Goal: Transaction & Acquisition: Purchase product/service

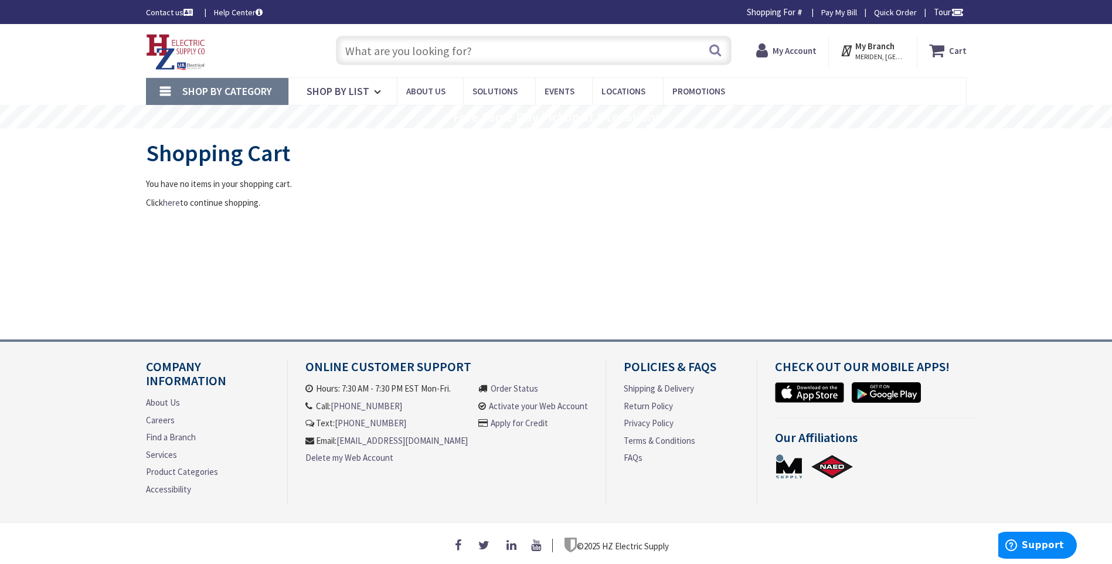
type input "S Water Ln, Tappahannock, VA 22560, [GEOGRAPHIC_DATA]"
click at [369, 47] on input "text" at bounding box center [534, 49] width 396 height 29
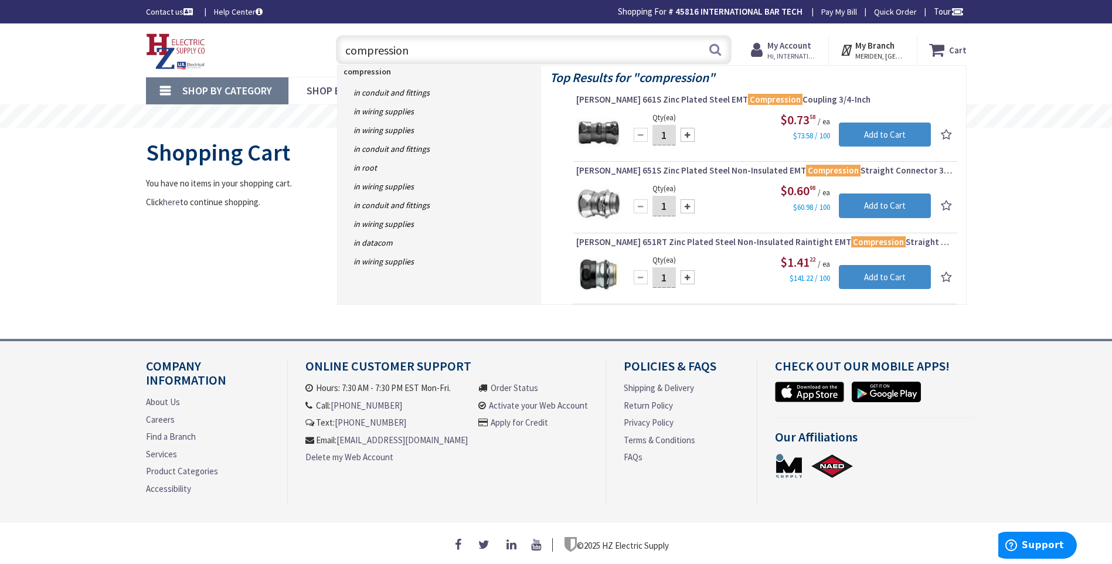
type input "compression"
drag, startPoint x: 671, startPoint y: 129, endPoint x: 659, endPoint y: 132, distance: 11.5
click at [659, 132] on input "1" at bounding box center [663, 135] width 23 height 21
type input "100"
click at [882, 128] on input "Add to Cart" at bounding box center [885, 135] width 92 height 25
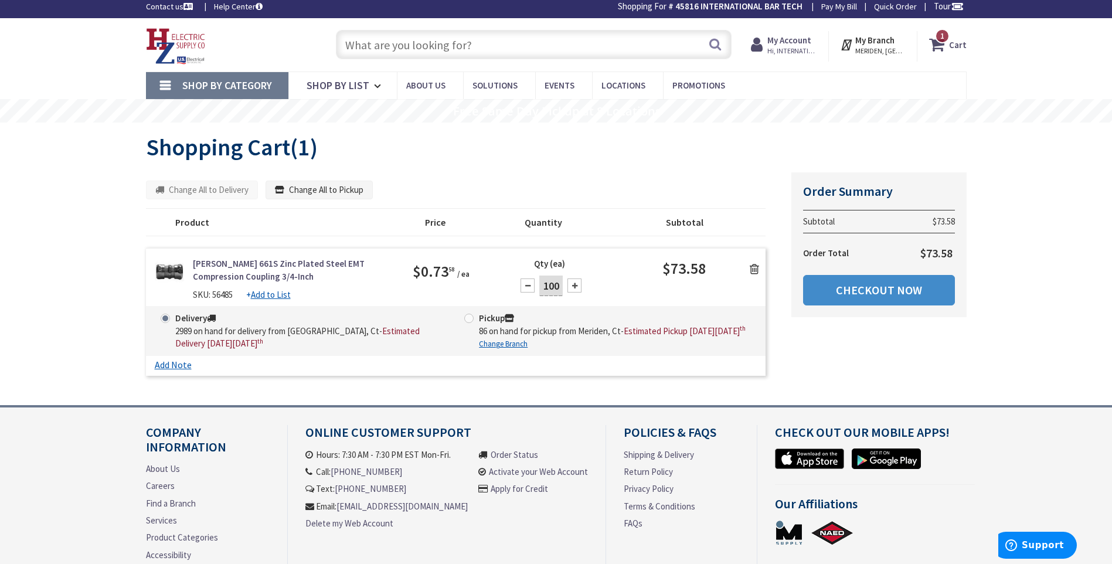
click at [468, 320] on span at bounding box center [468, 318] width 9 height 9
click at [468, 320] on input "Pickup 86 on hand for pickup from Meriden, Ct - Estimated Pickup on Wednesday, …" at bounding box center [471, 318] width 8 height 8
radio input "true"
click at [754, 270] on icon at bounding box center [754, 269] width 9 height 12
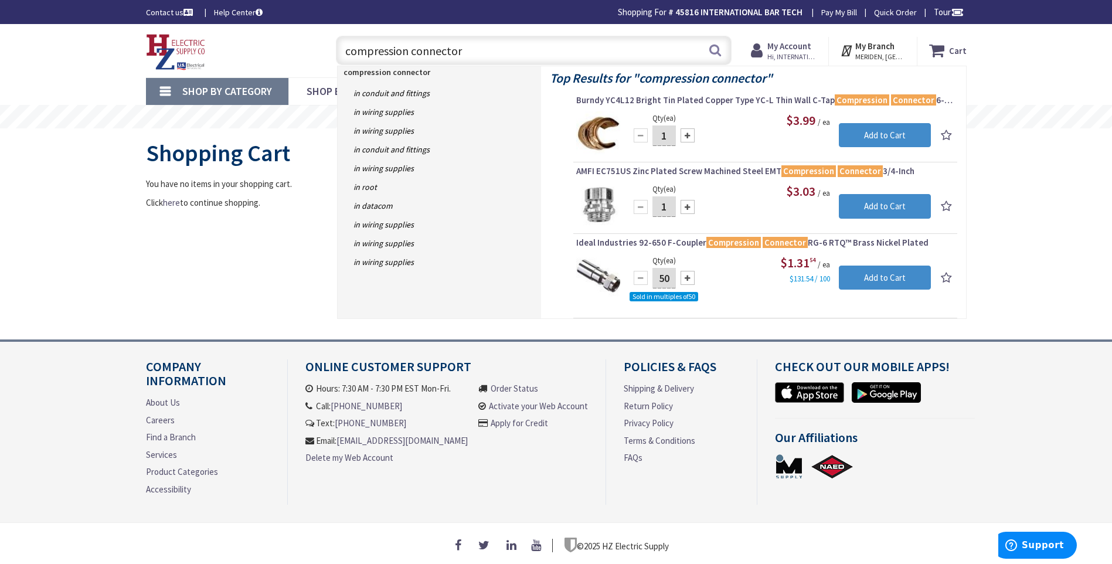
type input "compression connector"
drag, startPoint x: 668, startPoint y: 208, endPoint x: 655, endPoint y: 212, distance: 12.8
click at [656, 210] on input "1" at bounding box center [663, 206] width 23 height 21
type input "50"
click at [854, 206] on input "Add to Cart" at bounding box center [885, 206] width 92 height 25
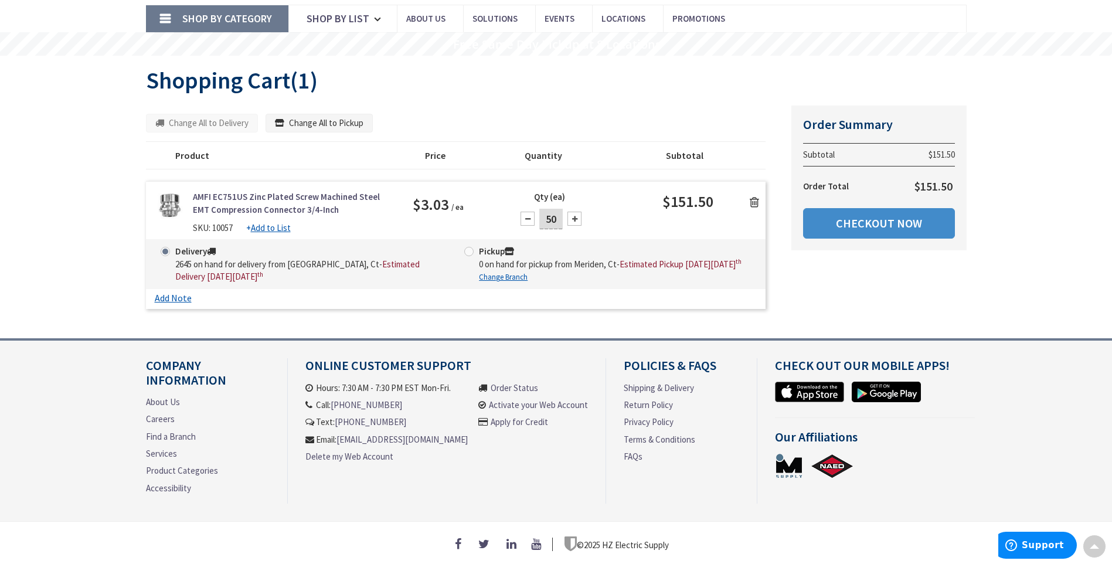
click at [467, 251] on span at bounding box center [468, 251] width 9 height 9
click at [467, 251] on input "Pickup 0 on hand for pickup from Meriden, Ct - Estimated Pickup on Wednesday, O…" at bounding box center [471, 251] width 8 height 8
radio input "true"
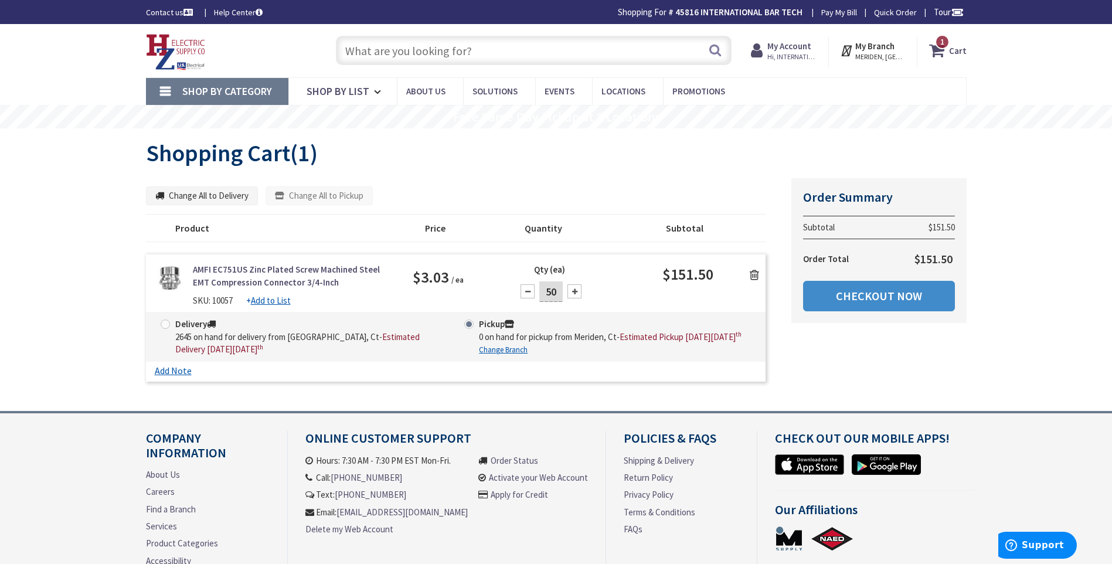
click at [430, 55] on input "text" at bounding box center [534, 50] width 396 height 29
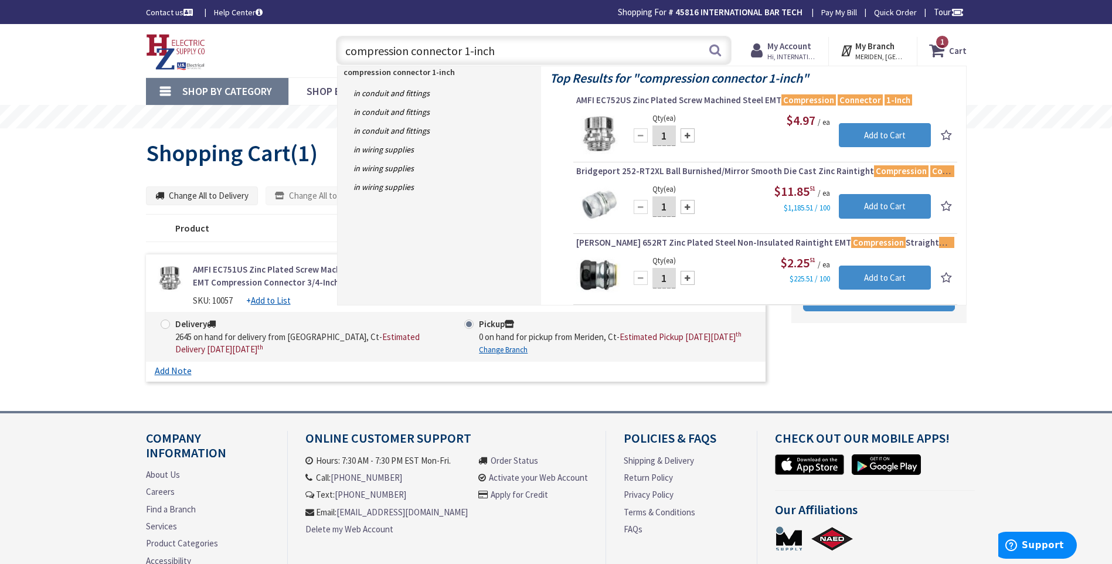
type input "compression connector 1-inch"
drag, startPoint x: 666, startPoint y: 136, endPoint x: 652, endPoint y: 139, distance: 14.4
click at [653, 136] on input "1" at bounding box center [663, 135] width 23 height 21
type input "25"
click at [873, 139] on input "Add to Cart" at bounding box center [885, 135] width 92 height 25
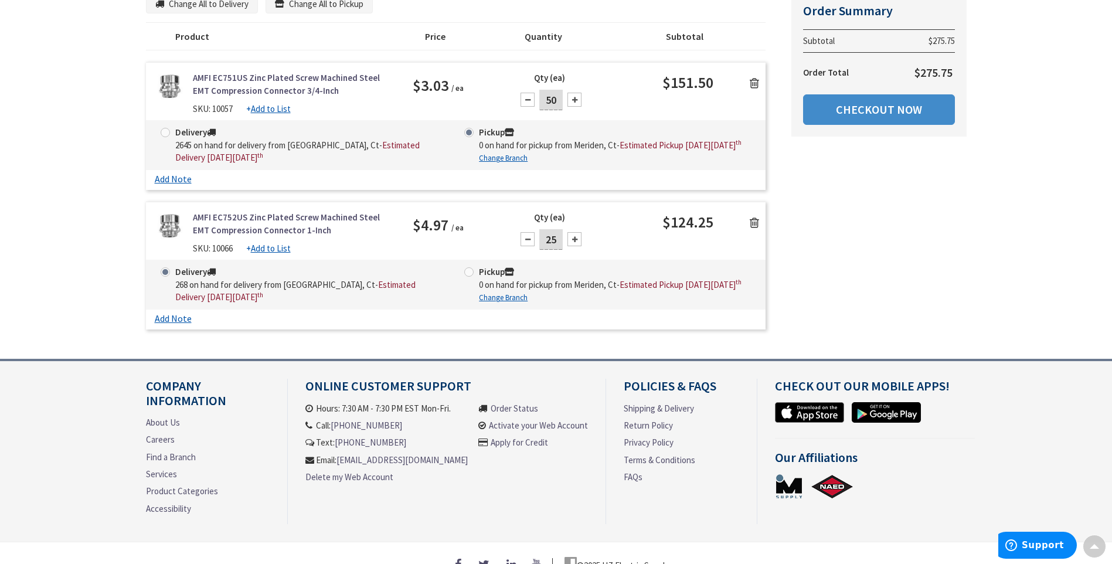
drag, startPoint x: 558, startPoint y: 252, endPoint x: 546, endPoint y: 259, distance: 13.4
click at [546, 250] on input "25" at bounding box center [550, 239] width 23 height 21
type input "50"
click at [470, 285] on div "Delivery 268 on hand for delivery from Middletown, Ct - Estimated Delivery on W…" at bounding box center [456, 285] width 620 height 50
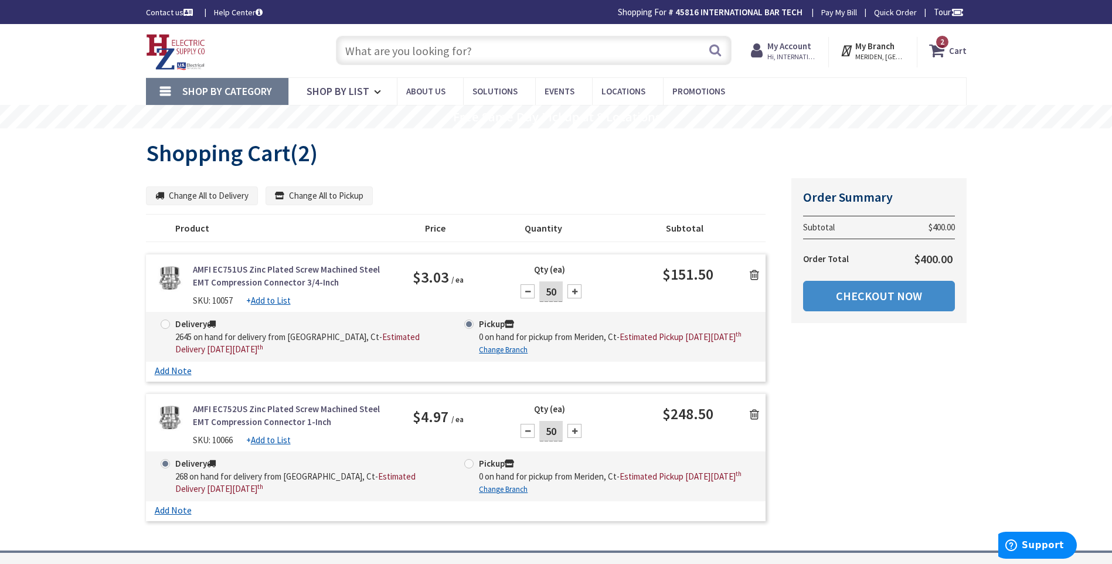
click at [395, 45] on input "text" at bounding box center [534, 50] width 396 height 29
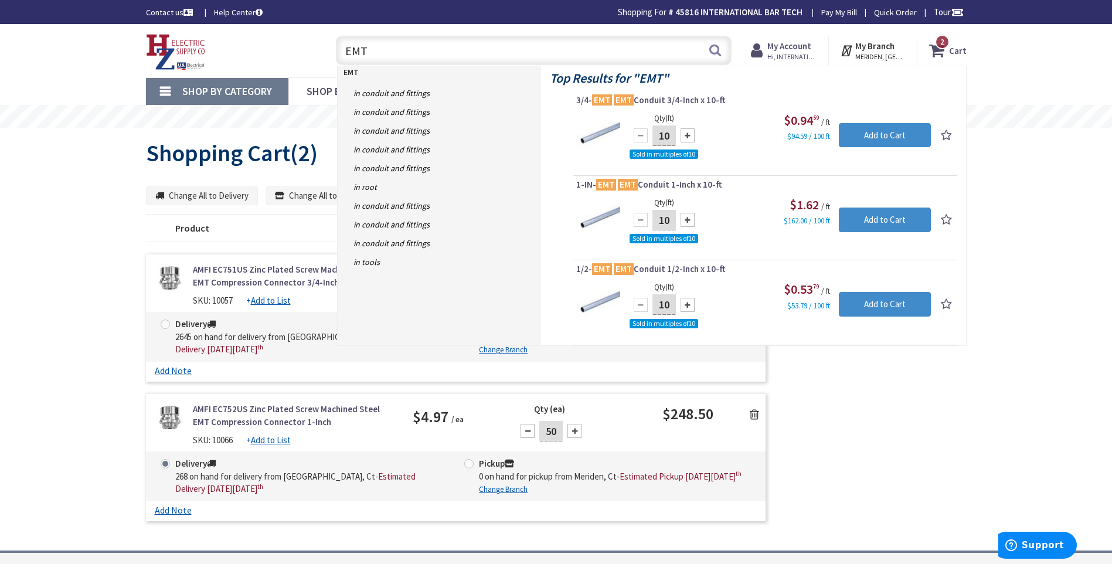
type input "EMT"
drag, startPoint x: 671, startPoint y: 137, endPoint x: 657, endPoint y: 137, distance: 14.1
click at [657, 137] on input "10" at bounding box center [663, 135] width 23 height 21
type input "500"
click at [856, 136] on input "Add to Cart" at bounding box center [885, 135] width 92 height 25
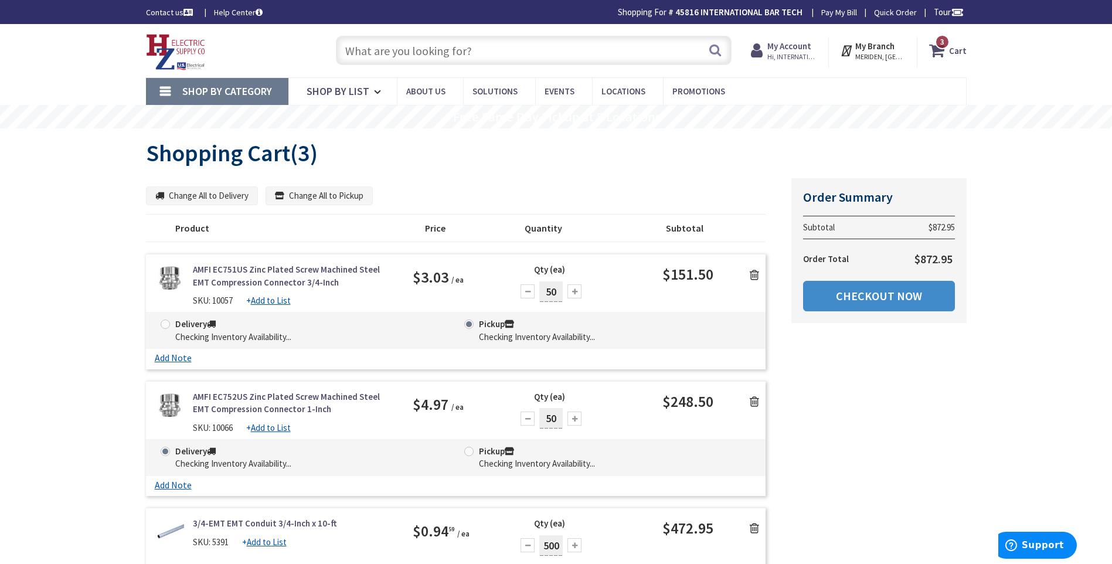
click at [396, 54] on input "text" at bounding box center [534, 50] width 396 height 29
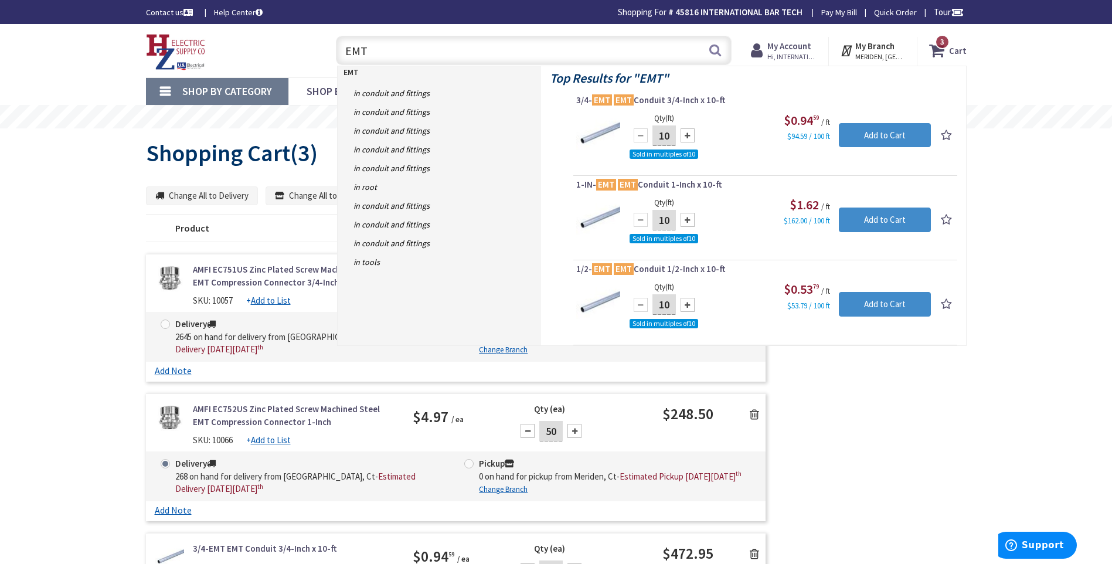
type input "EMT"
drag, startPoint x: 670, startPoint y: 219, endPoint x: 659, endPoint y: 222, distance: 11.7
click at [659, 222] on input "10" at bounding box center [663, 220] width 23 height 21
type input "300"
click at [883, 223] on input "Add to Cart" at bounding box center [885, 220] width 92 height 25
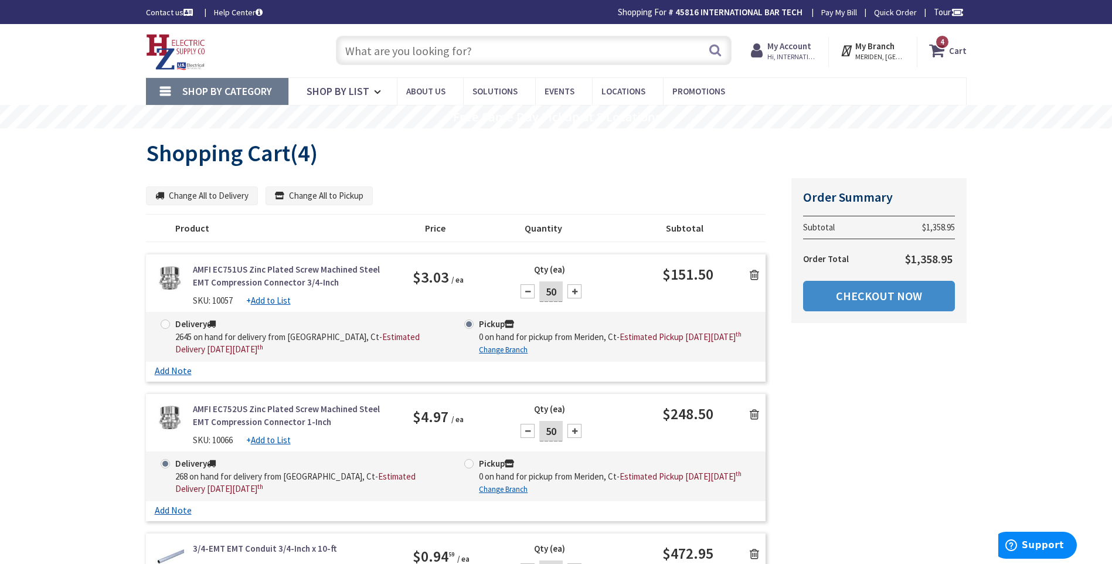
scroll to position [176, 0]
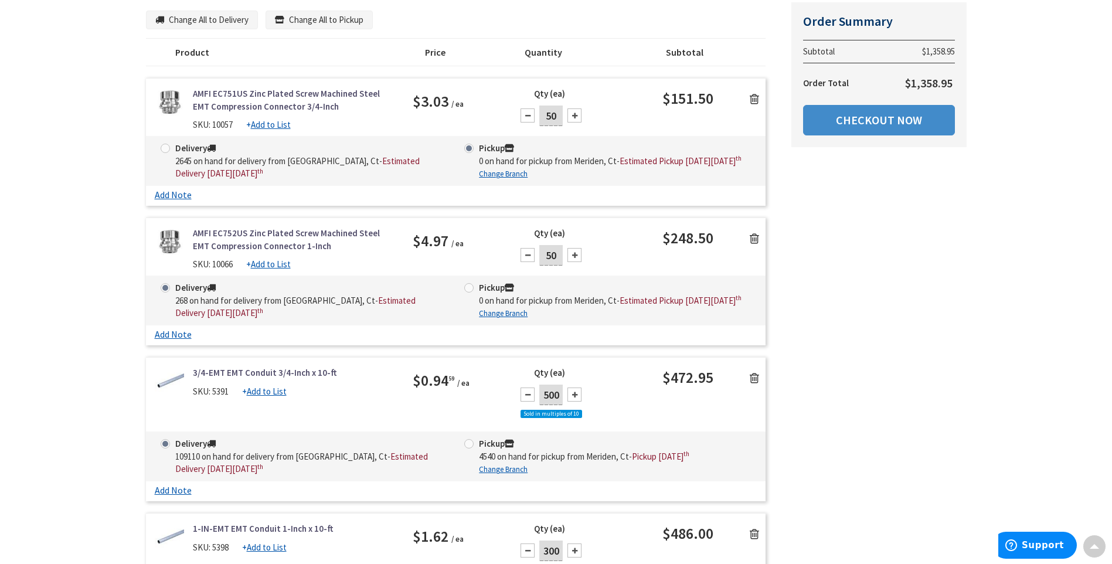
click at [466, 448] on span at bounding box center [468, 443] width 9 height 9
click at [467, 447] on input "Pickup 4540 on hand for pickup from Meriden, Ct - Pickup Tuesday, October 7 th" at bounding box center [471, 444] width 8 height 8
radio input "true"
click at [468, 304] on div "AMFI EC752US Zinc Plated Screw Machined Steel EMT Compression Connector 1-Inch …" at bounding box center [456, 281] width 620 height 128
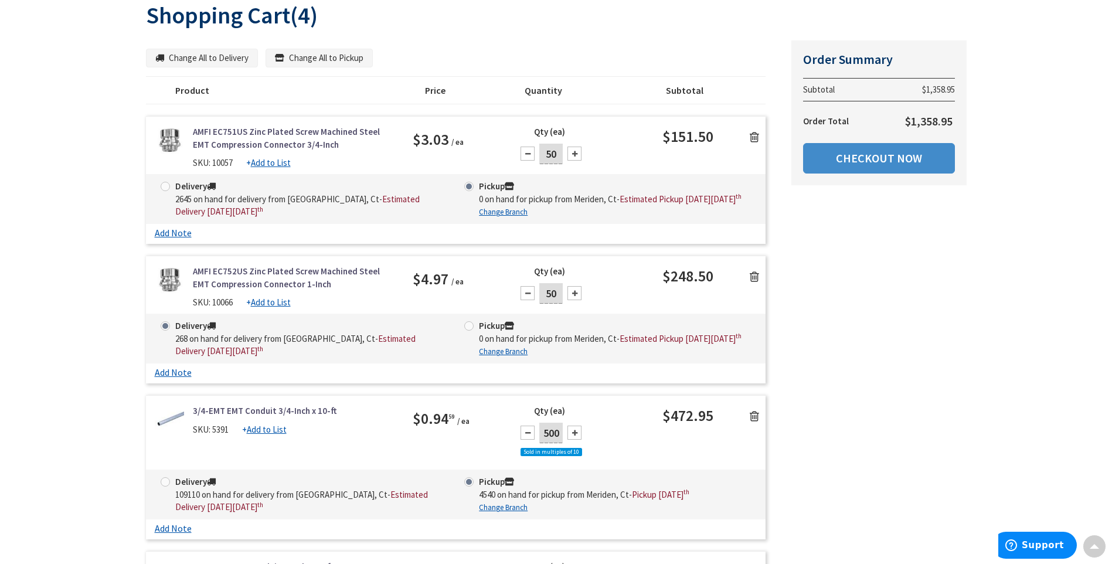
click at [469, 331] on span at bounding box center [468, 325] width 9 height 9
click at [469, 329] on input "Pickup 0 on hand for pickup from Meriden, Ct - Estimated Pickup on Wednesday, O…" at bounding box center [471, 326] width 8 height 8
radio input "true"
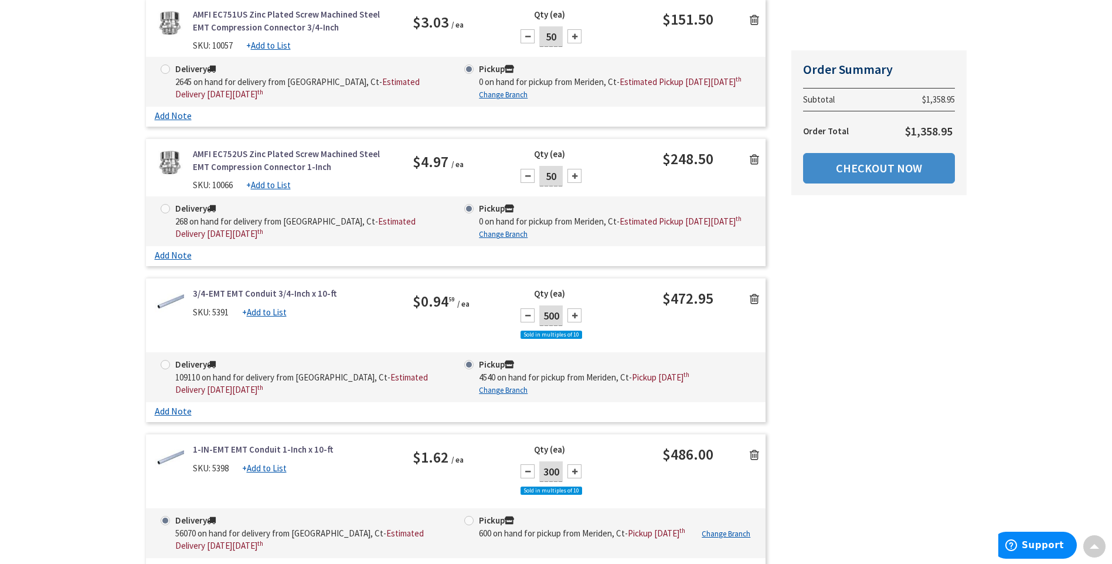
scroll to position [314, 0]
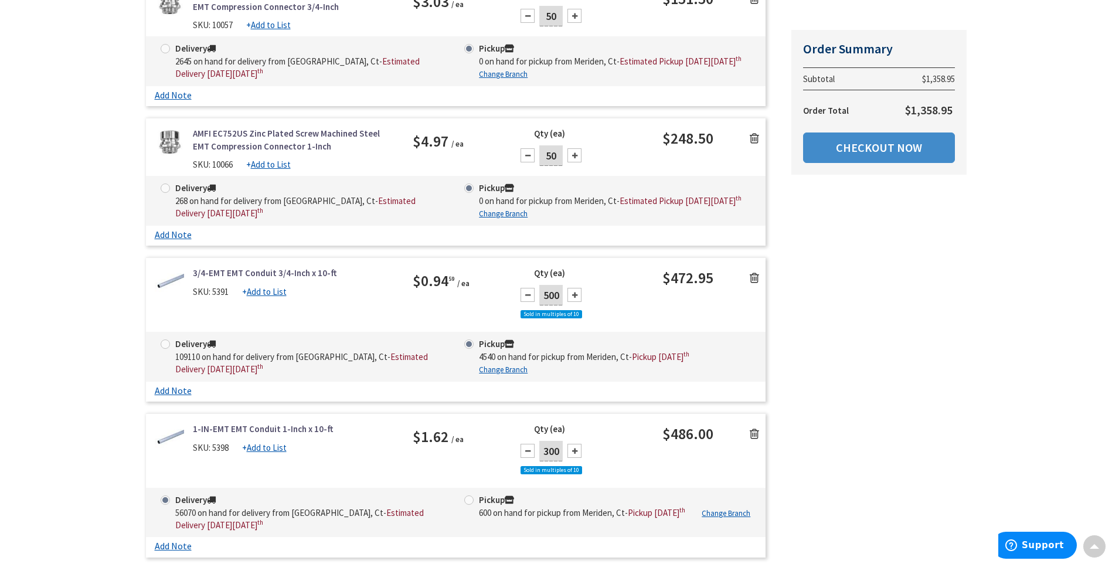
click at [469, 505] on span at bounding box center [468, 499] width 9 height 9
click at [469, 504] on input "Pickup 600 on hand for pickup from Meriden, Ct - Pickup Tuesday, October 7 th" at bounding box center [471, 500] width 8 height 8
radio input "true"
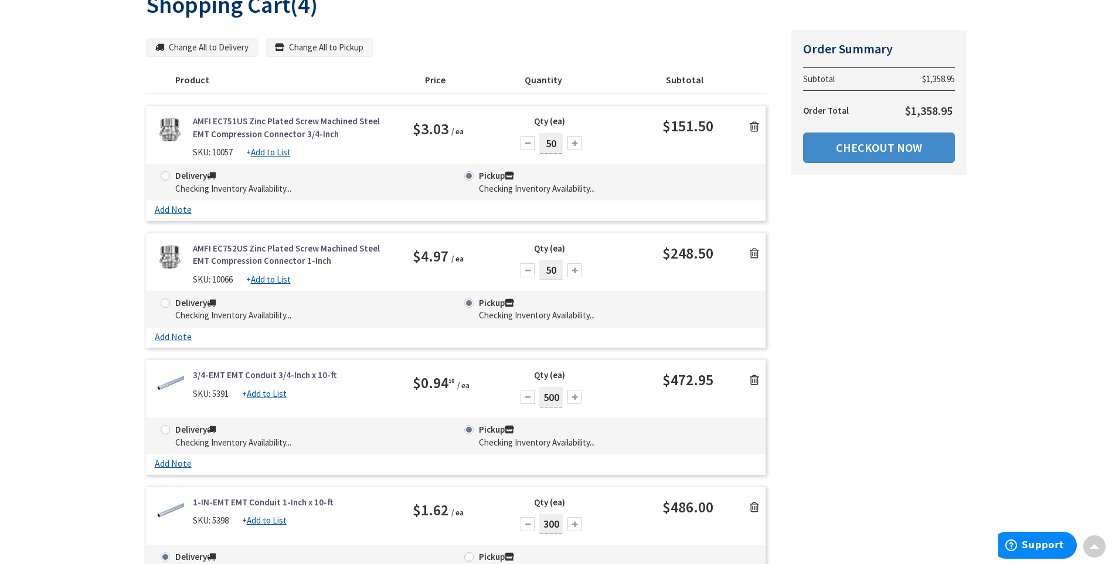
scroll to position [266, 0]
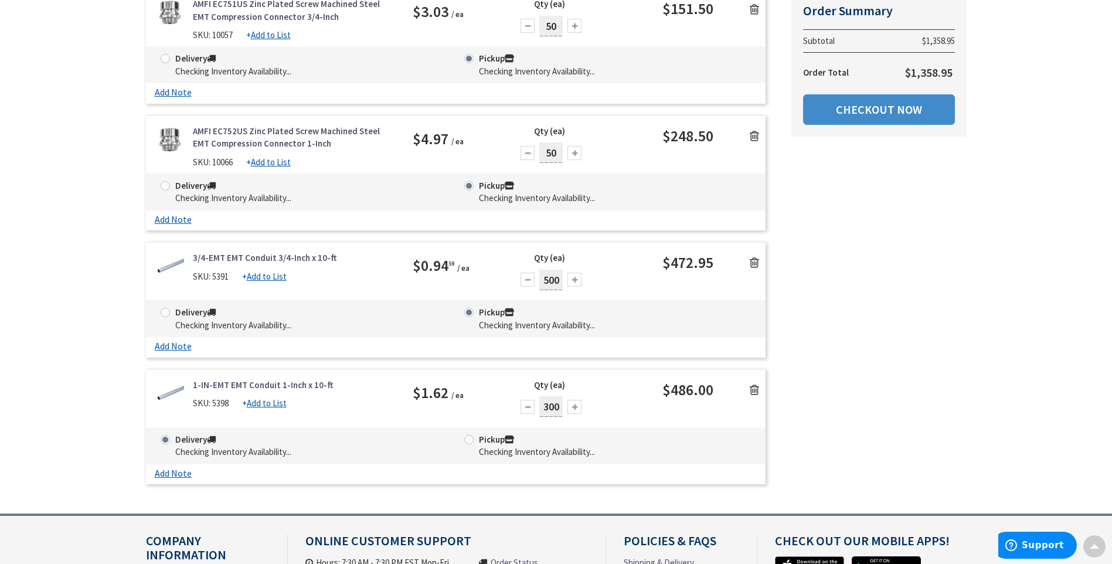
click at [468, 441] on span at bounding box center [468, 439] width 9 height 9
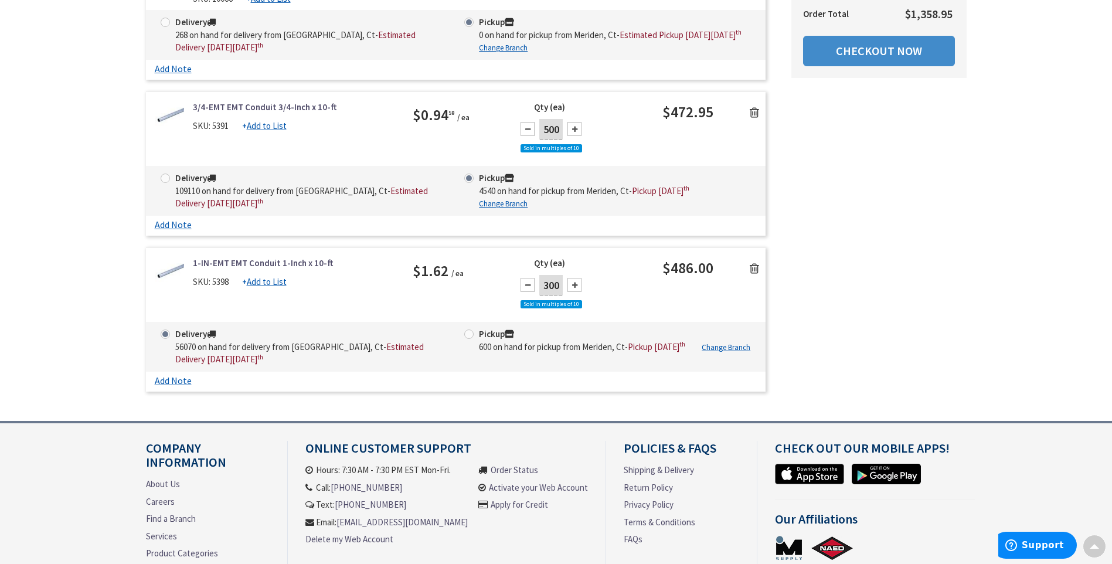
scroll to position [554, 0]
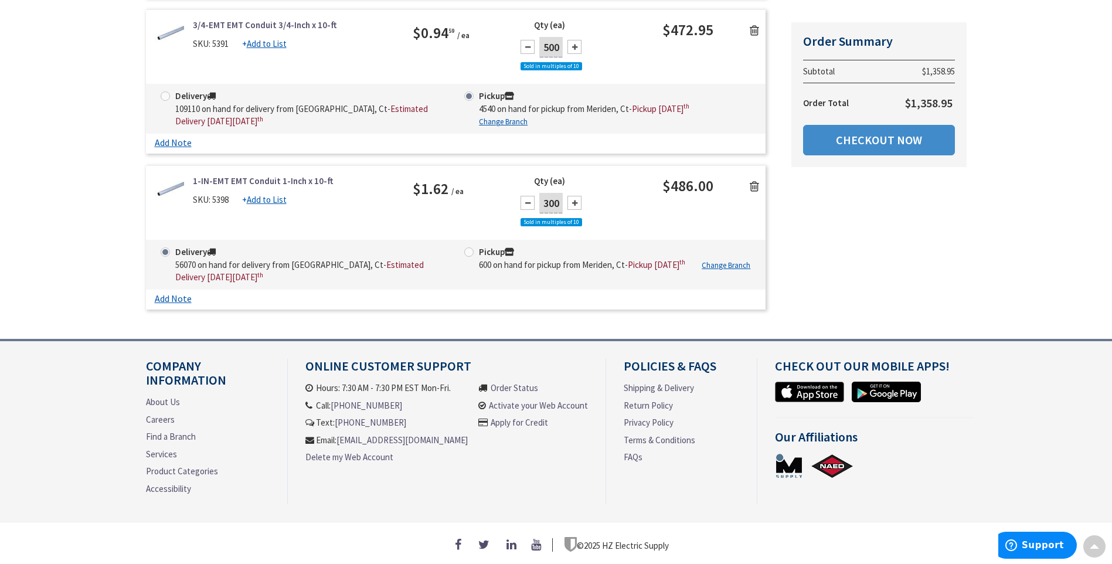
click at [466, 248] on span at bounding box center [468, 251] width 9 height 9
click at [467, 248] on input "Pickup 600 on hand for pickup from Meriden, Ct - Pickup Tuesday, October 7 th" at bounding box center [471, 252] width 8 height 8
radio input "true"
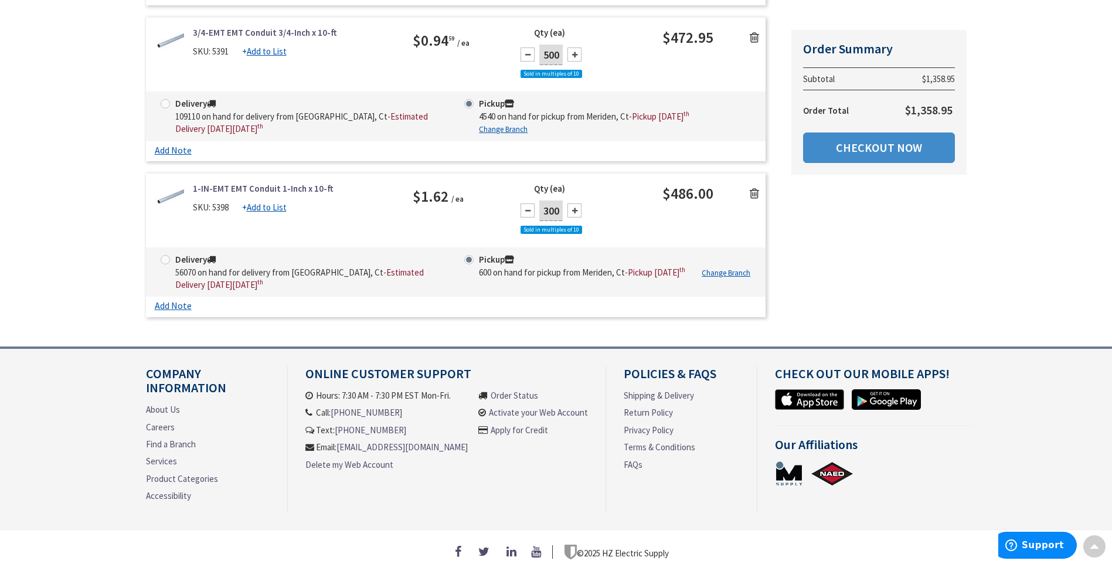
scroll to position [495, 0]
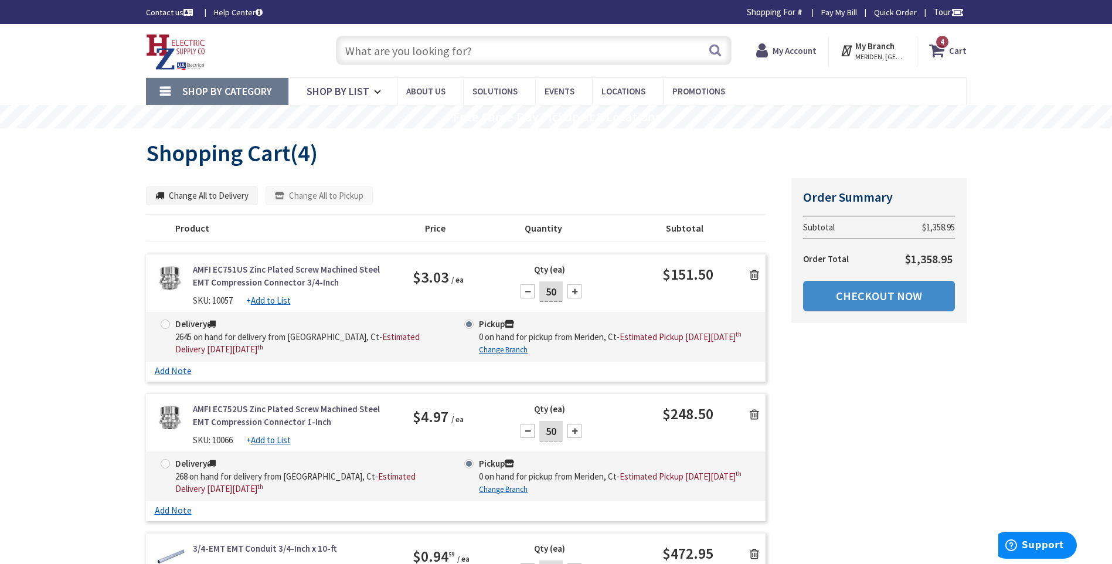
click at [384, 53] on input "text" at bounding box center [534, 50] width 396 height 29
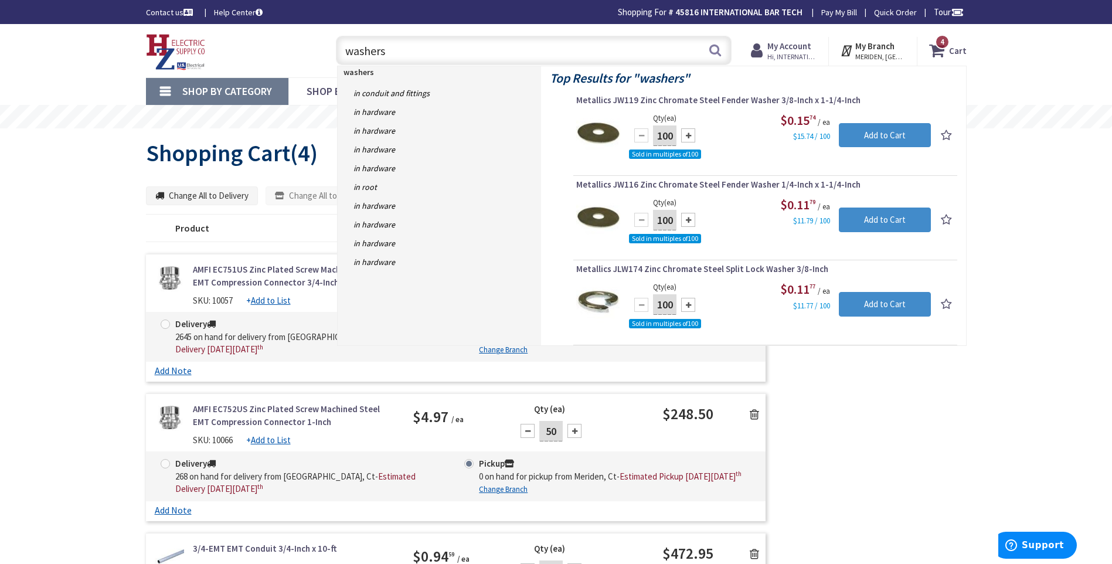
type input "washers"
drag, startPoint x: 675, startPoint y: 136, endPoint x: 641, endPoint y: 142, distance: 34.6
click at [641, 142] on div "100" at bounding box center [665, 135] width 70 height 23
type input "200"
click at [876, 132] on input "Add to Cart" at bounding box center [885, 135] width 92 height 25
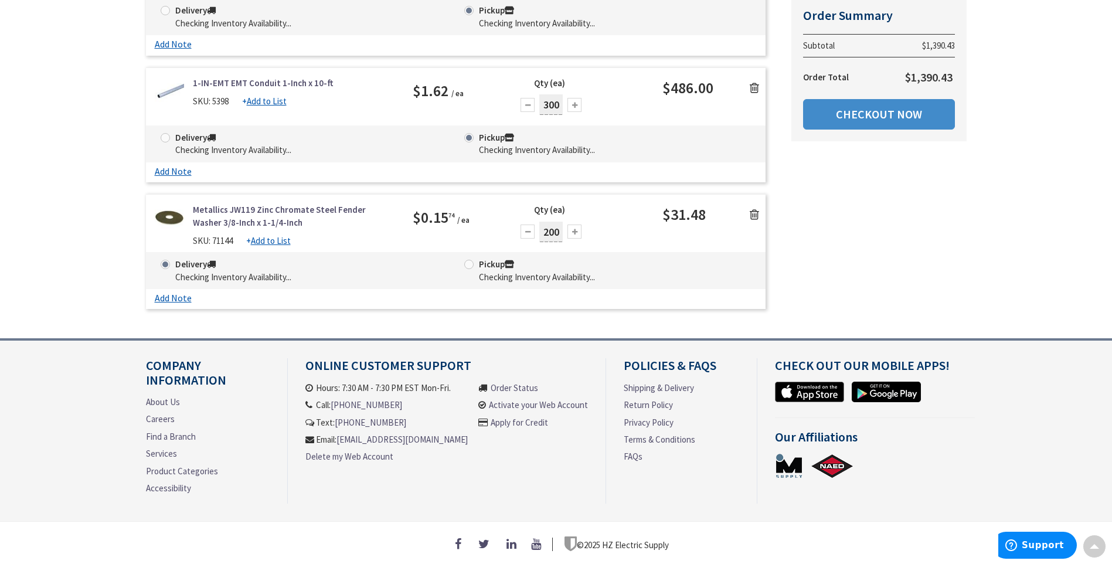
click at [470, 261] on span at bounding box center [468, 264] width 9 height 9
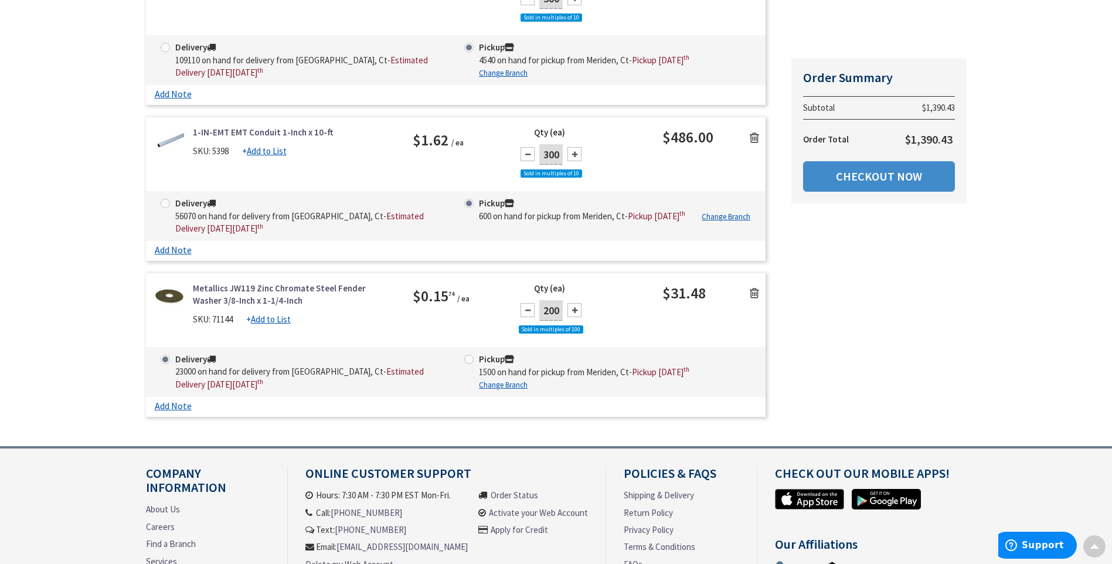
scroll to position [639, 0]
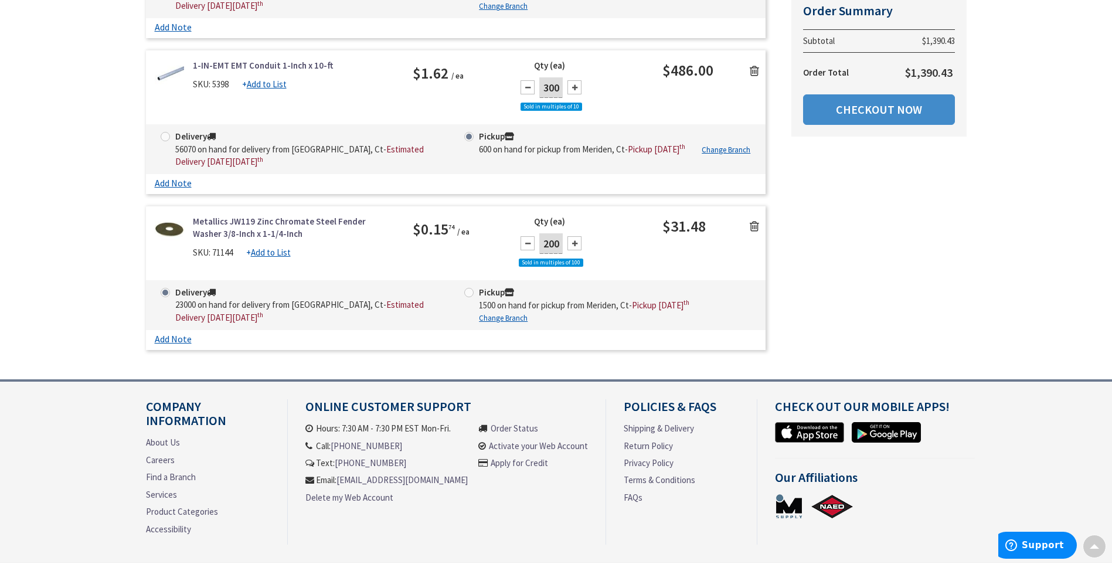
click at [468, 297] on span at bounding box center [468, 292] width 9 height 9
click at [468, 296] on input "Pickup 1500 on hand for pickup from Meriden, Ct - Pickup Tuesday, October 7 th" at bounding box center [471, 292] width 8 height 8
radio input "true"
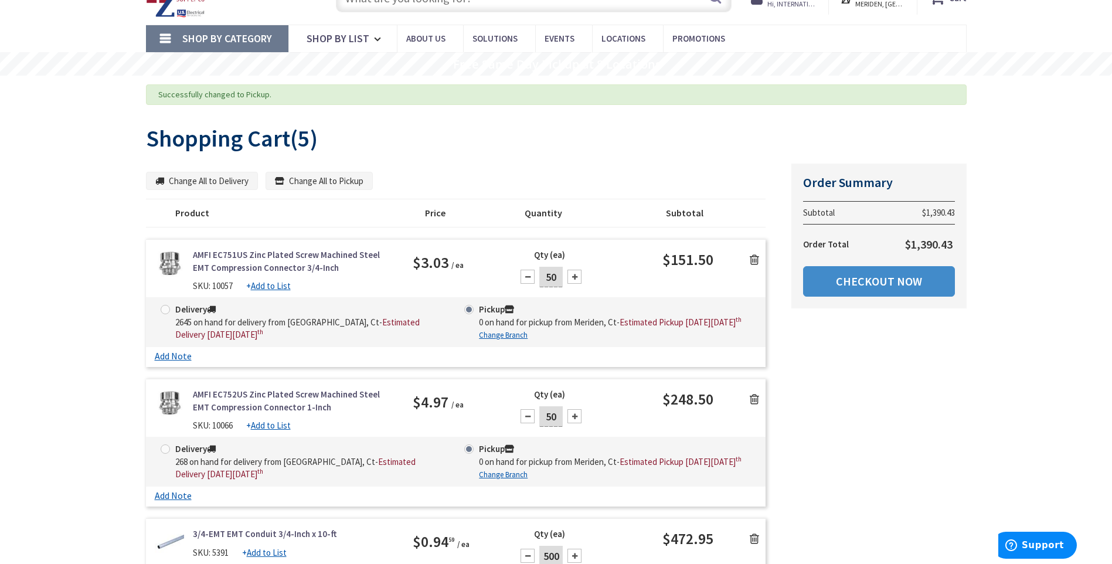
scroll to position [0, 0]
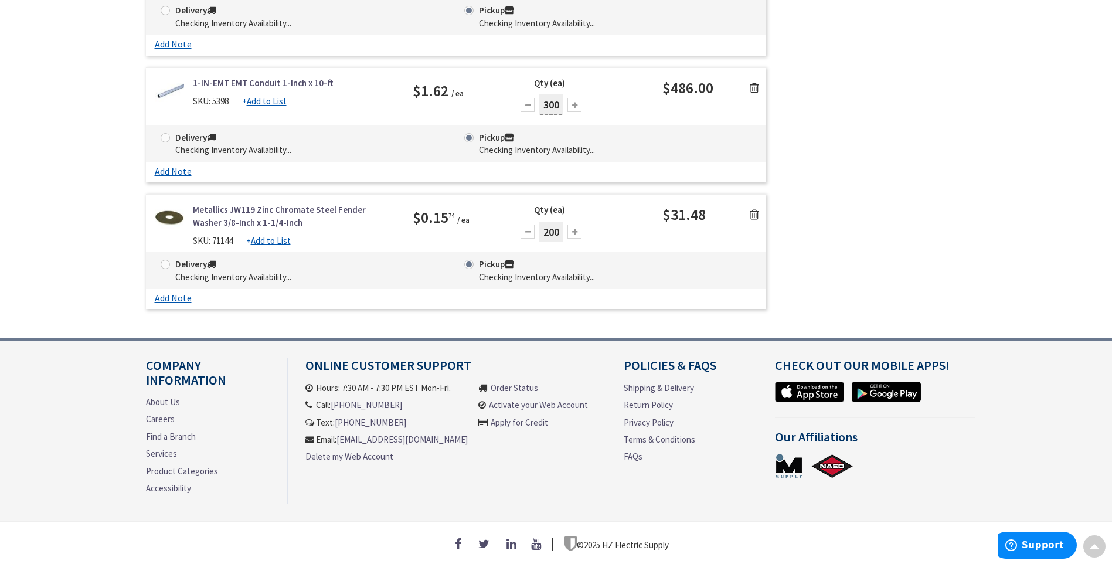
scroll to position [43, 0]
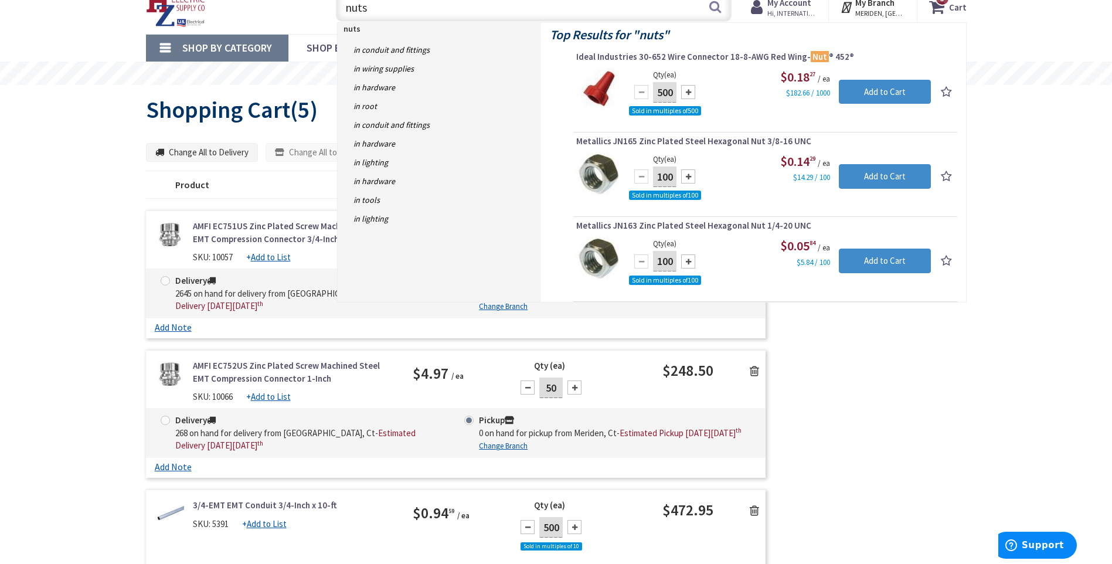
type input "nuts"
drag, startPoint x: 674, startPoint y: 176, endPoint x: 638, endPoint y: 177, distance: 35.8
click at [638, 177] on div "100" at bounding box center [665, 176] width 70 height 23
type input "200"
click at [854, 175] on input "Add to Cart" at bounding box center [885, 176] width 92 height 25
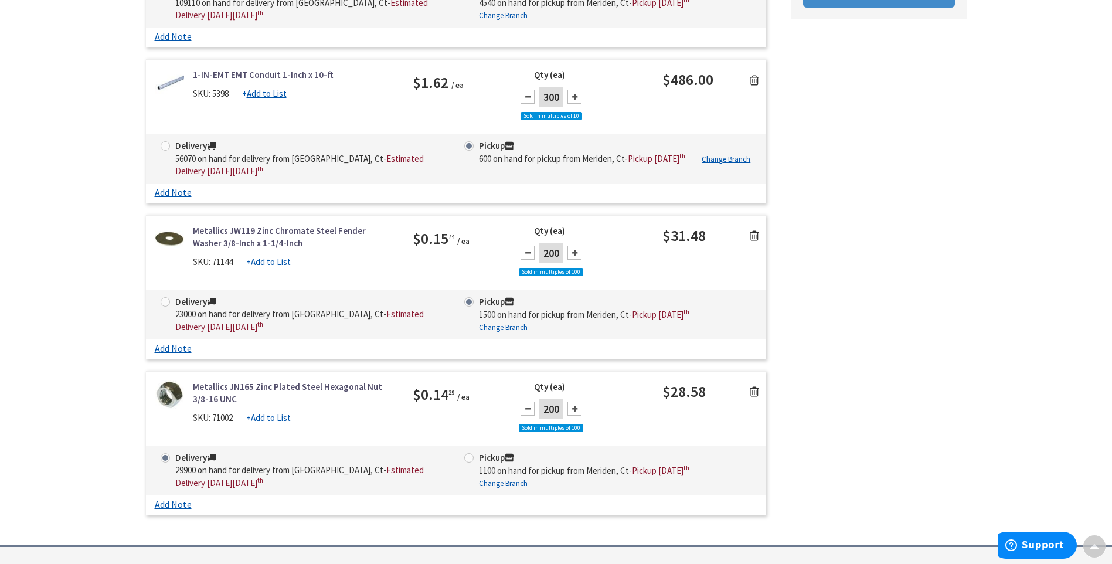
scroll to position [688, 0]
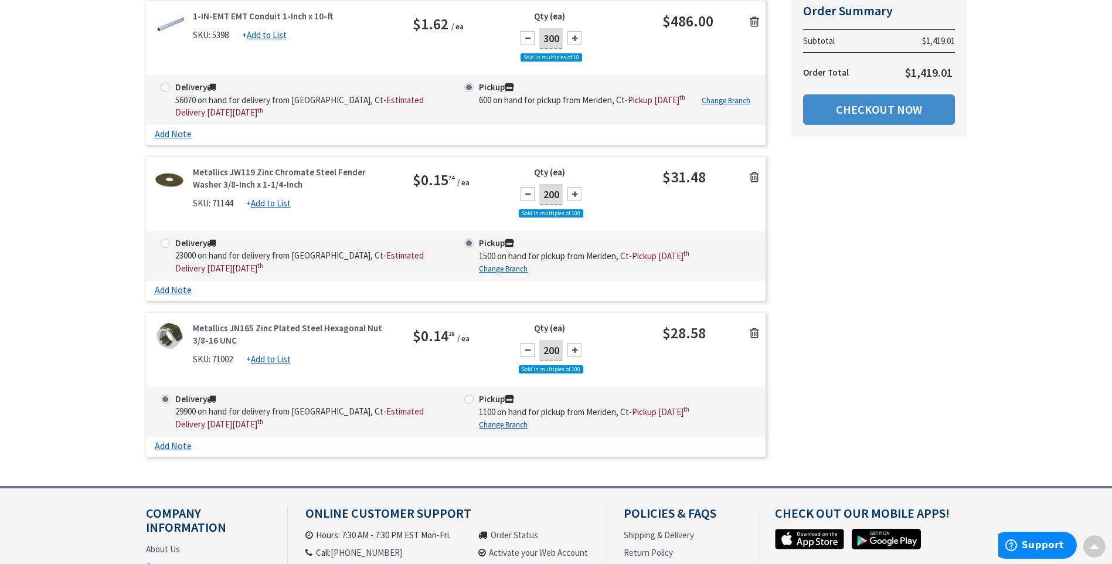
click at [471, 404] on span at bounding box center [468, 399] width 9 height 9
click at [471, 403] on input "Pickup 1100 on hand for pickup from Meriden, Ct - Pickup Tuesday, October 7 th" at bounding box center [471, 399] width 8 height 8
radio input "true"
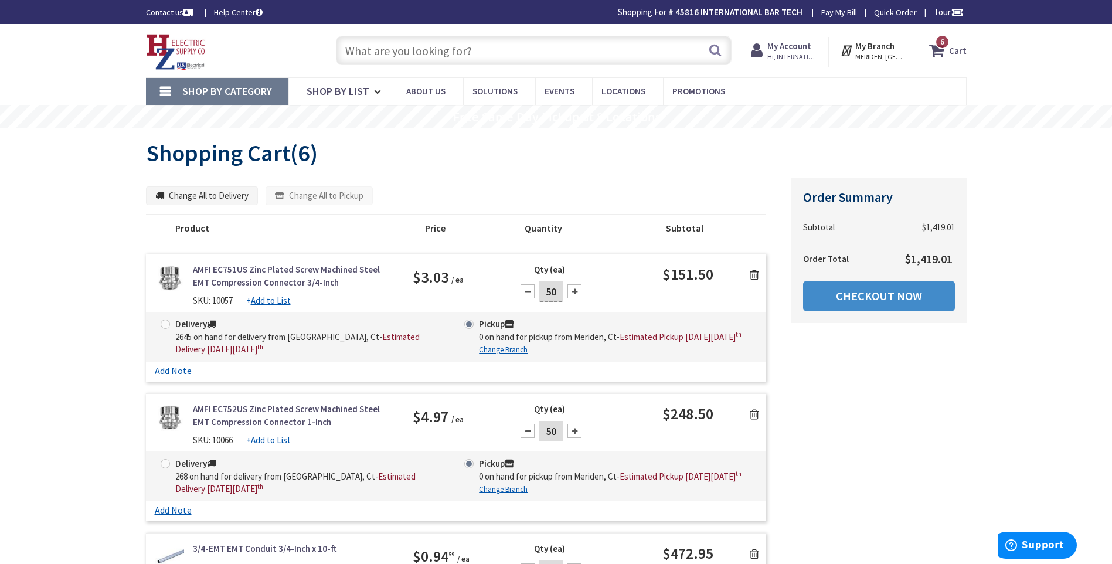
click at [379, 56] on input "text" at bounding box center [534, 50] width 396 height 29
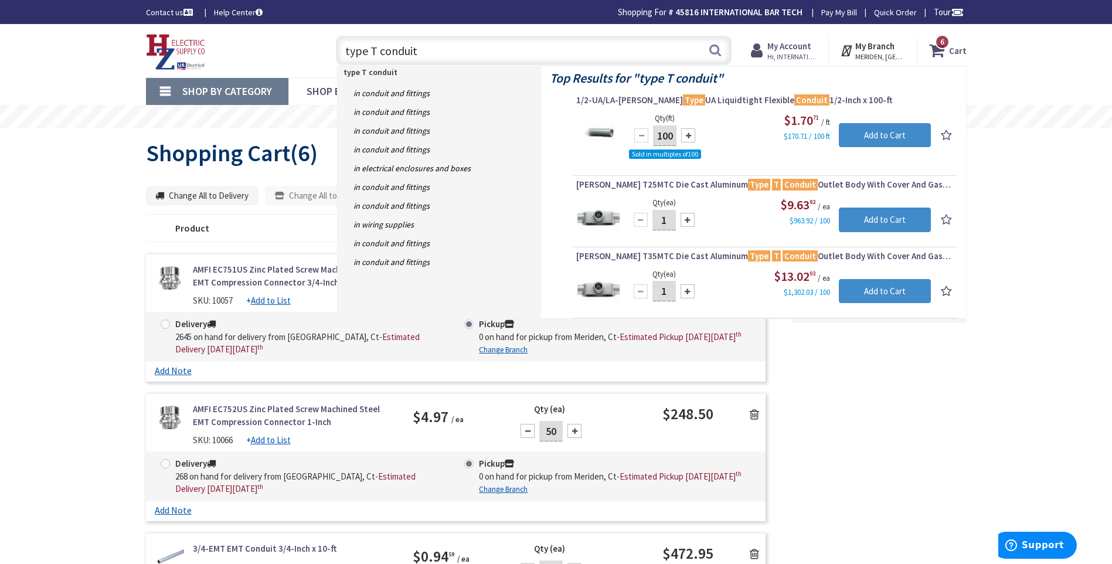
type input "type T conduit"
drag, startPoint x: 669, startPoint y: 222, endPoint x: 658, endPoint y: 222, distance: 10.6
click at [658, 222] on input "1" at bounding box center [663, 220] width 23 height 21
type input "10"
click at [884, 216] on input "Add to Cart" at bounding box center [885, 220] width 92 height 25
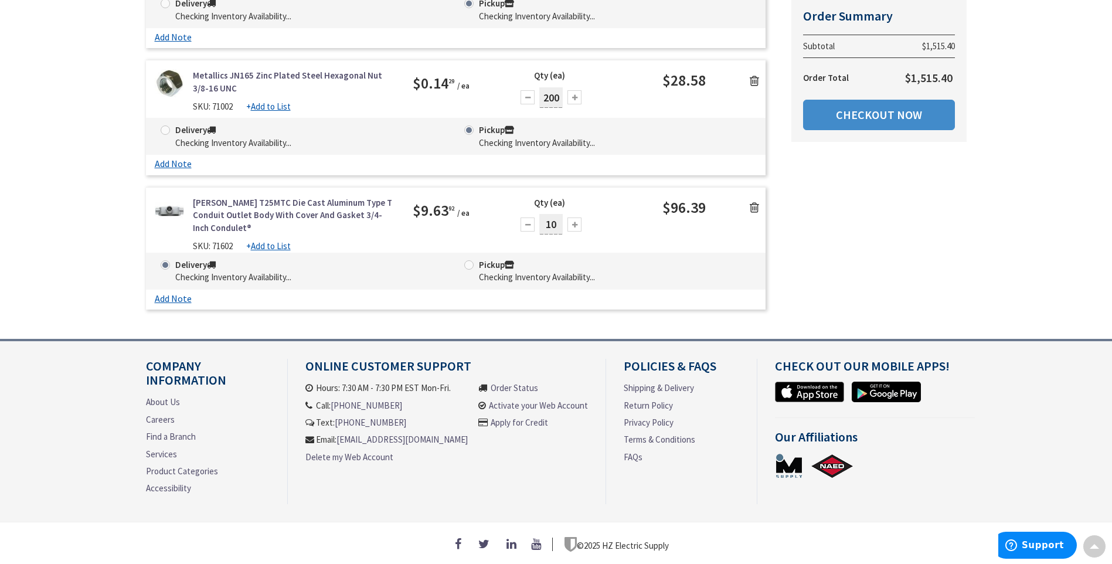
scroll to position [958, 0]
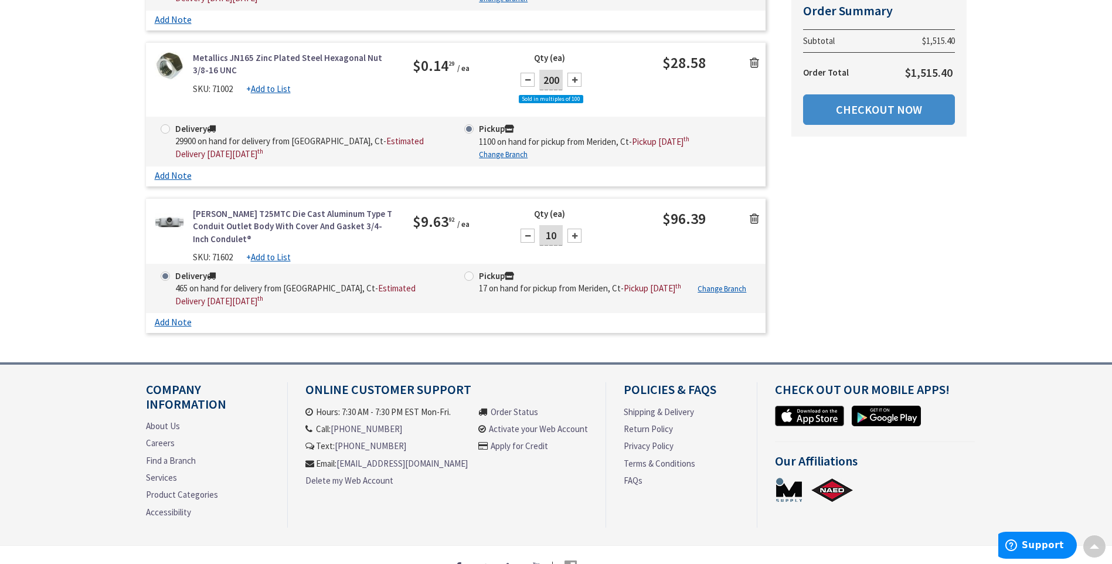
click at [467, 281] on span at bounding box center [468, 275] width 9 height 9
click at [467, 280] on input "Pickup 17 on hand for pickup from Meriden, Ct - Pickup Tuesday, October 7 th" at bounding box center [471, 276] width 8 height 8
radio input "true"
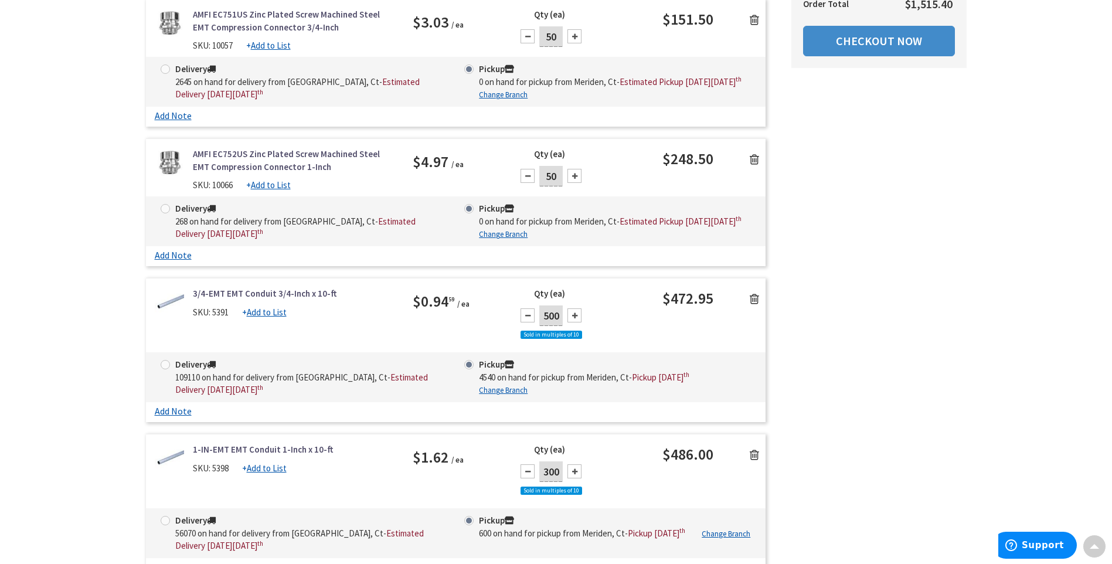
scroll to position [21, 0]
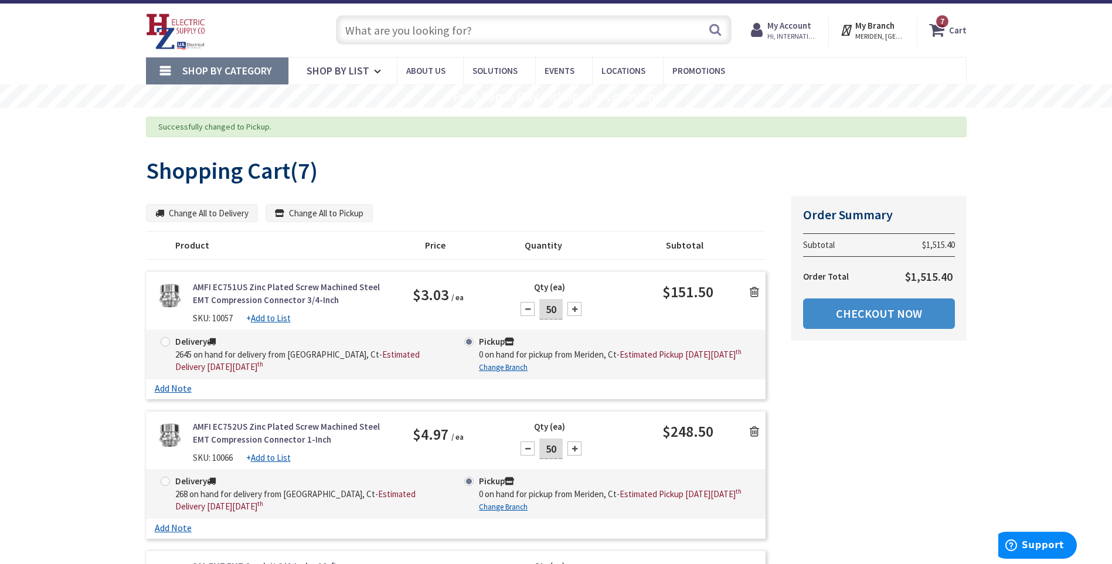
click at [421, 33] on input "text" at bounding box center [534, 29] width 396 height 29
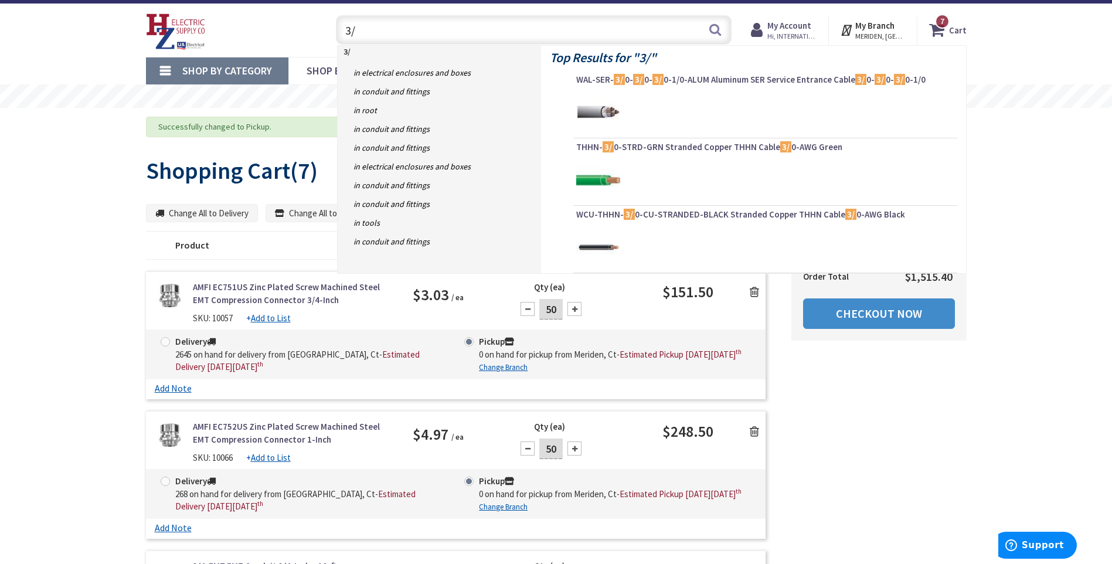
type input "3/8"
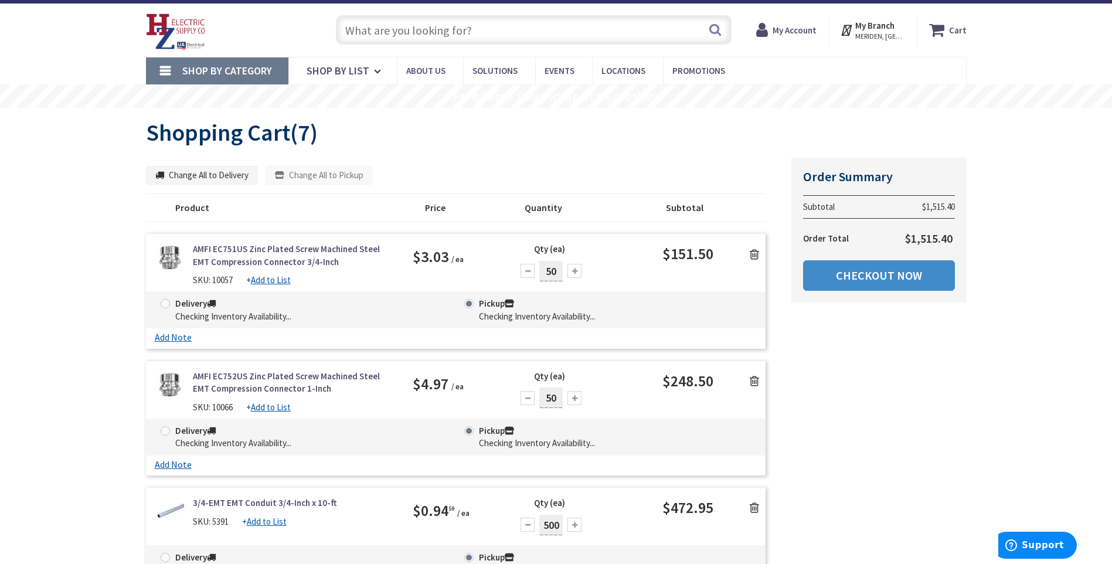
click at [420, 35] on input "text" at bounding box center [534, 29] width 396 height 29
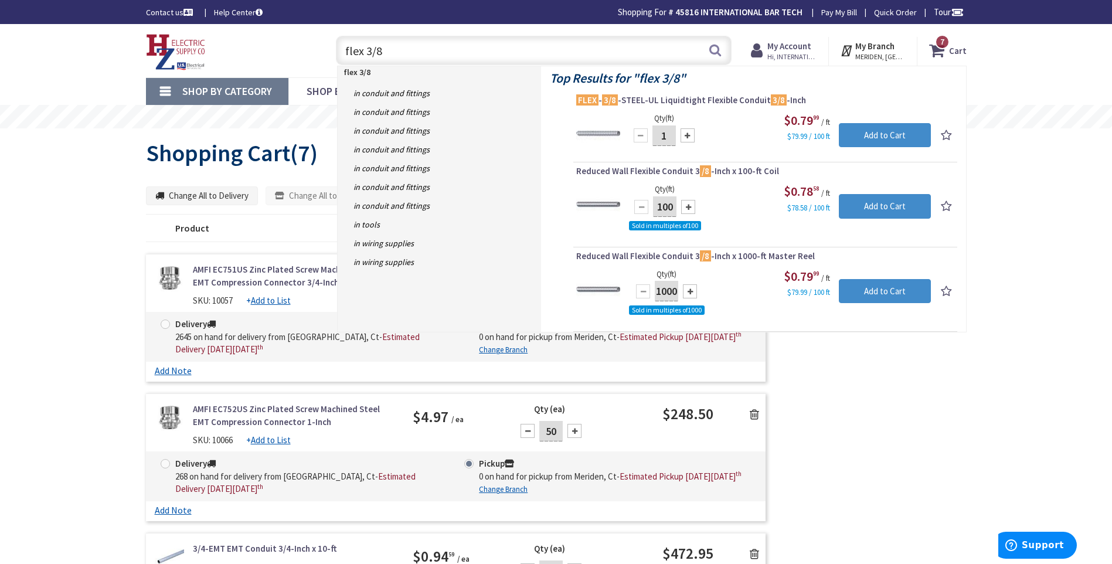
type input "flex 3/8"
drag, startPoint x: 667, startPoint y: 137, endPoint x: 640, endPoint y: 145, distance: 28.4
click at [642, 144] on div "1" at bounding box center [664, 135] width 70 height 23
type input "200"
click at [881, 134] on input "Add to Cart" at bounding box center [885, 135] width 92 height 25
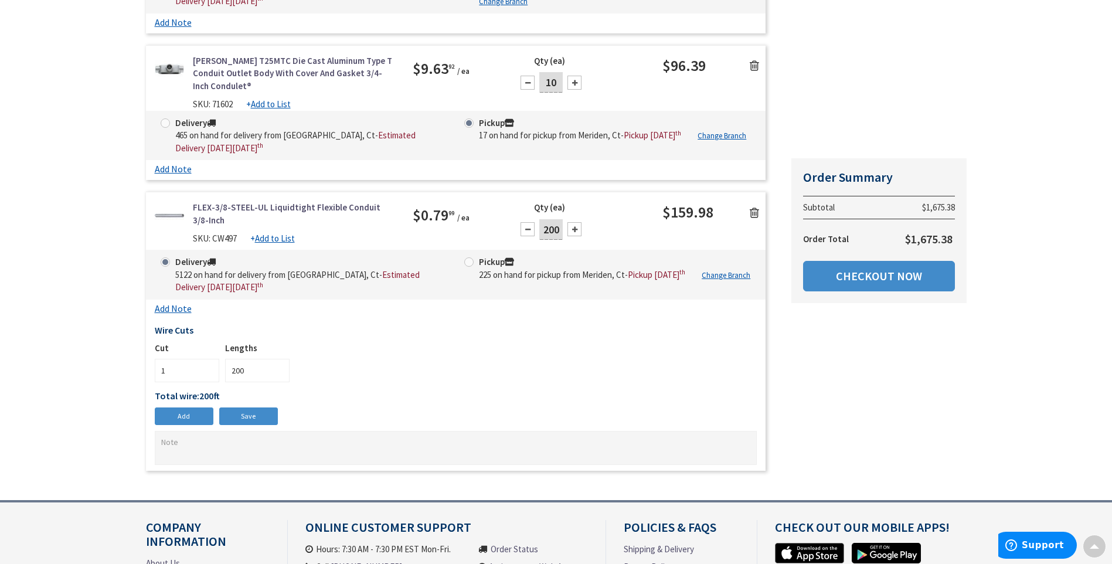
scroll to position [1278, 0]
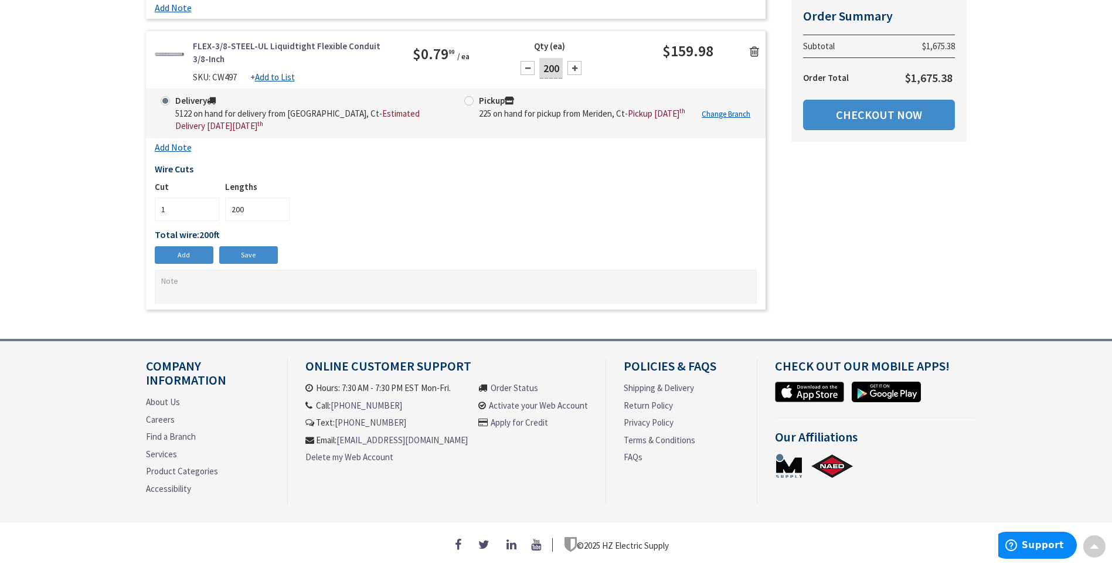
click at [470, 106] on span at bounding box center [468, 100] width 9 height 9
click at [470, 104] on input "Pickup 225 on hand for pickup from Meriden, Ct - Pickup Tuesday, October 7 th" at bounding box center [471, 101] width 8 height 8
radio input "true"
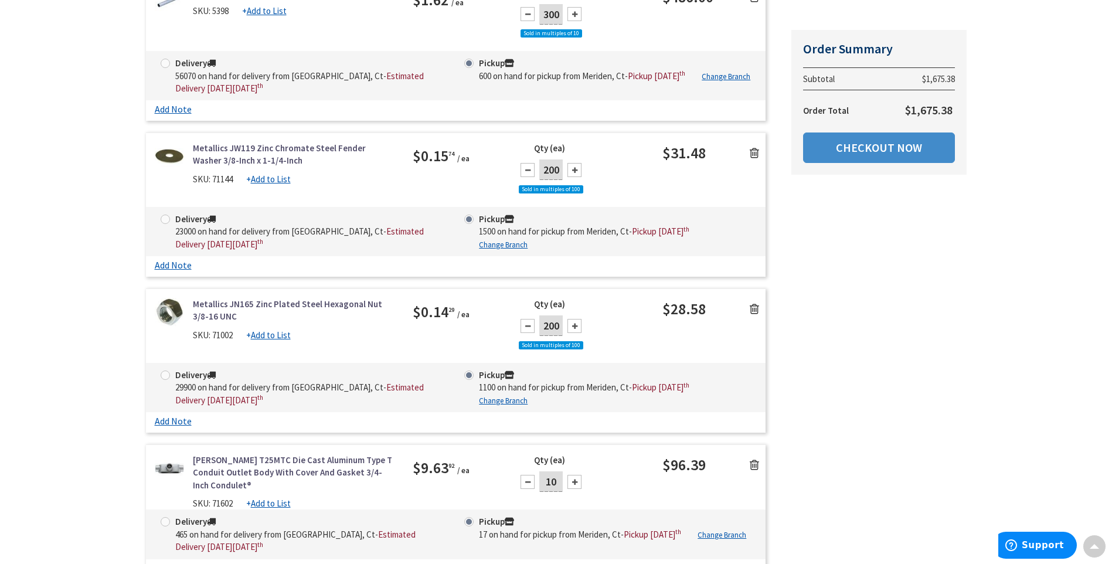
scroll to position [692, 0]
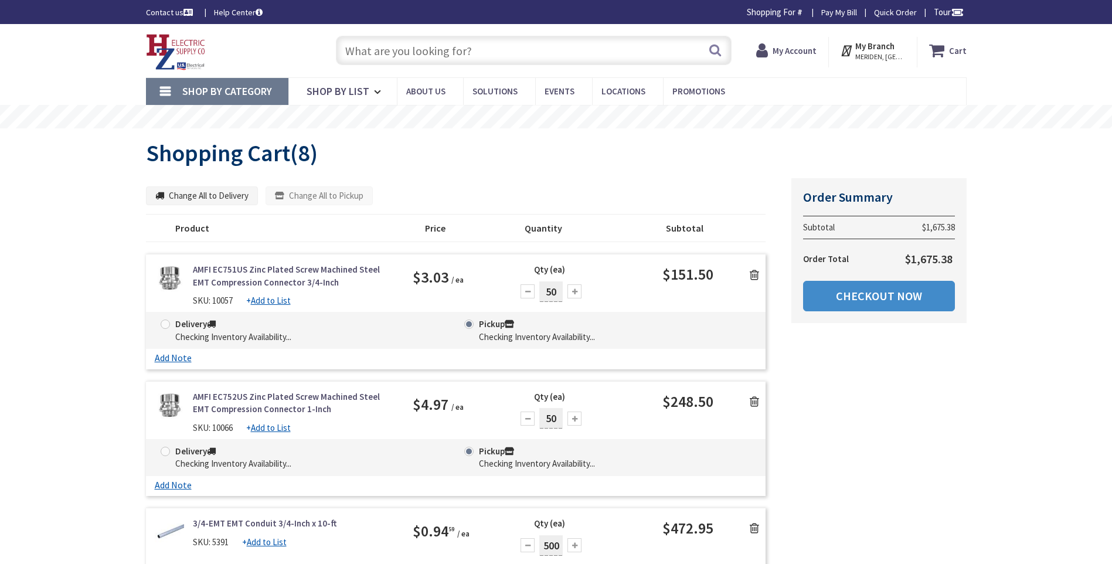
click at [390, 54] on input "text" at bounding box center [534, 50] width 396 height 29
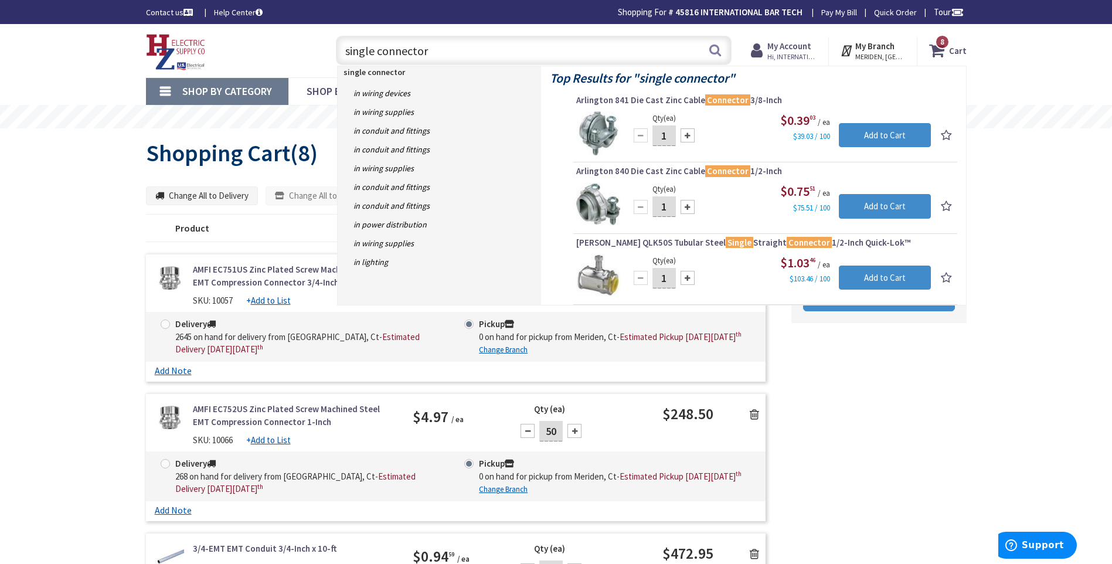
type input "single connector"
drag, startPoint x: 668, startPoint y: 136, endPoint x: 654, endPoint y: 142, distance: 15.5
click at [654, 142] on input "1" at bounding box center [663, 135] width 23 height 21
type input "100"
click at [862, 132] on input "Add to Cart" at bounding box center [885, 135] width 92 height 25
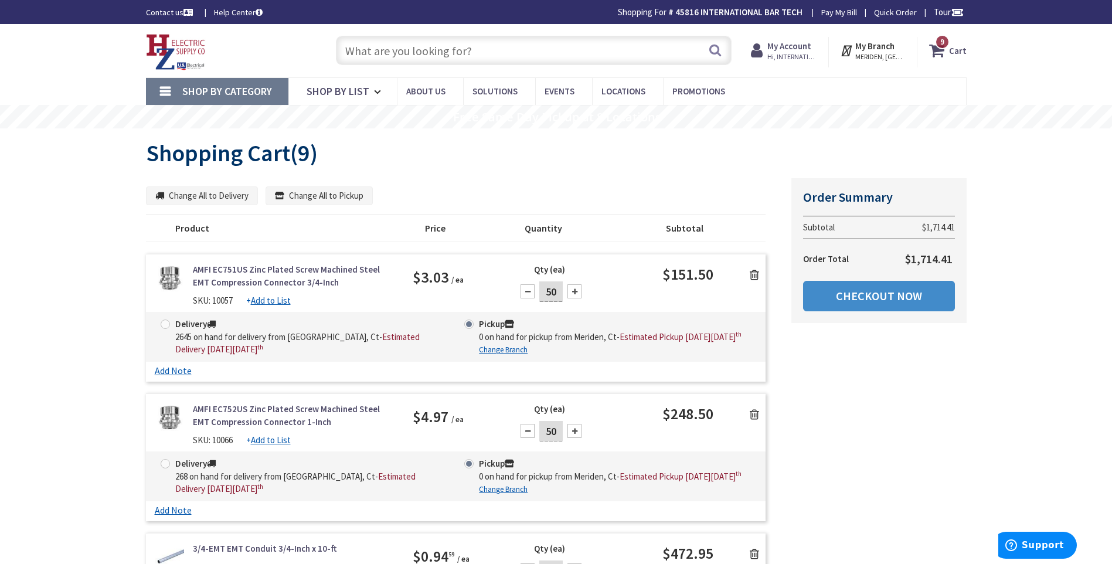
click at [399, 50] on input "text" at bounding box center [534, 50] width 396 height 29
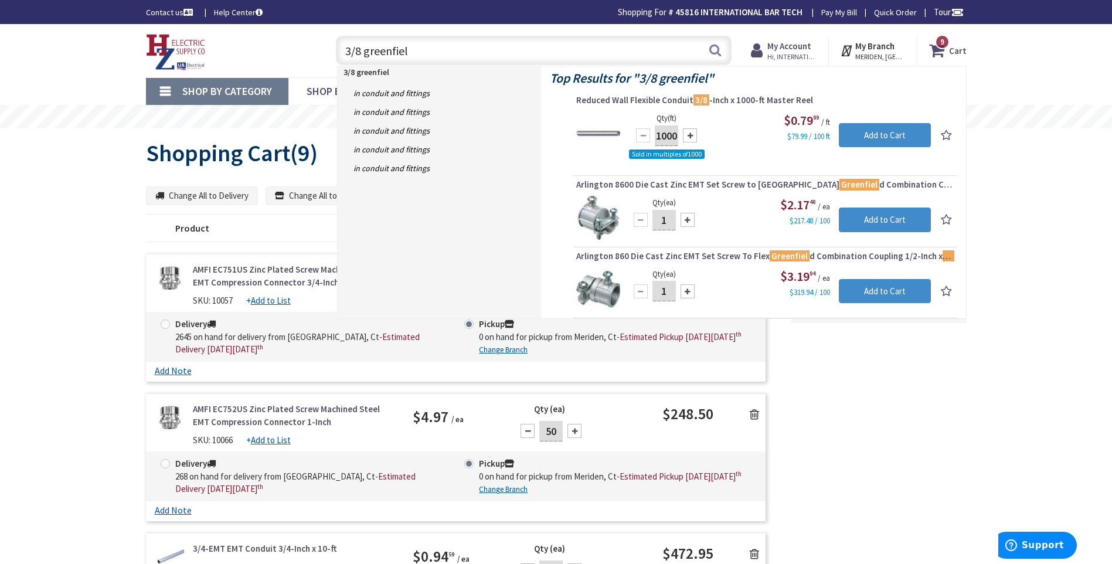
drag, startPoint x: 414, startPoint y: 52, endPoint x: 295, endPoint y: 60, distance: 119.9
click at [295, 60] on div "Toggle Nav 3/8 greenfiel 3/8 greenfiel Search 9 9 9 items Cart My Cart 9" at bounding box center [556, 50] width 838 height 39
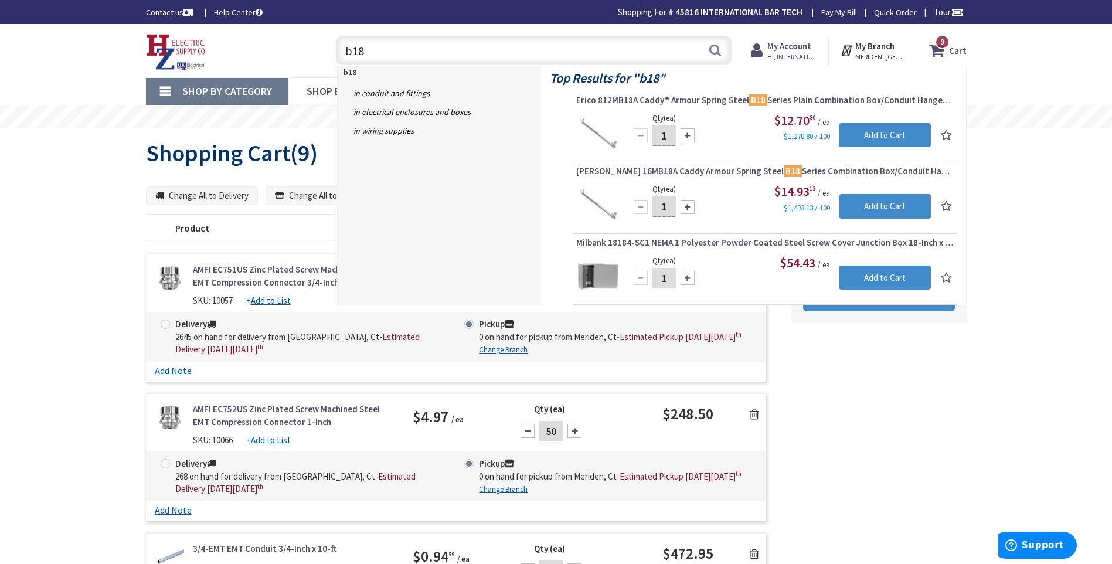
type input "b18"
drag, startPoint x: 669, startPoint y: 135, endPoint x: 651, endPoint y: 139, distance: 18.5
click at [651, 139] on div "1" at bounding box center [664, 135] width 70 height 23
type input "25"
click at [868, 134] on input "Add to Cart" at bounding box center [885, 135] width 92 height 25
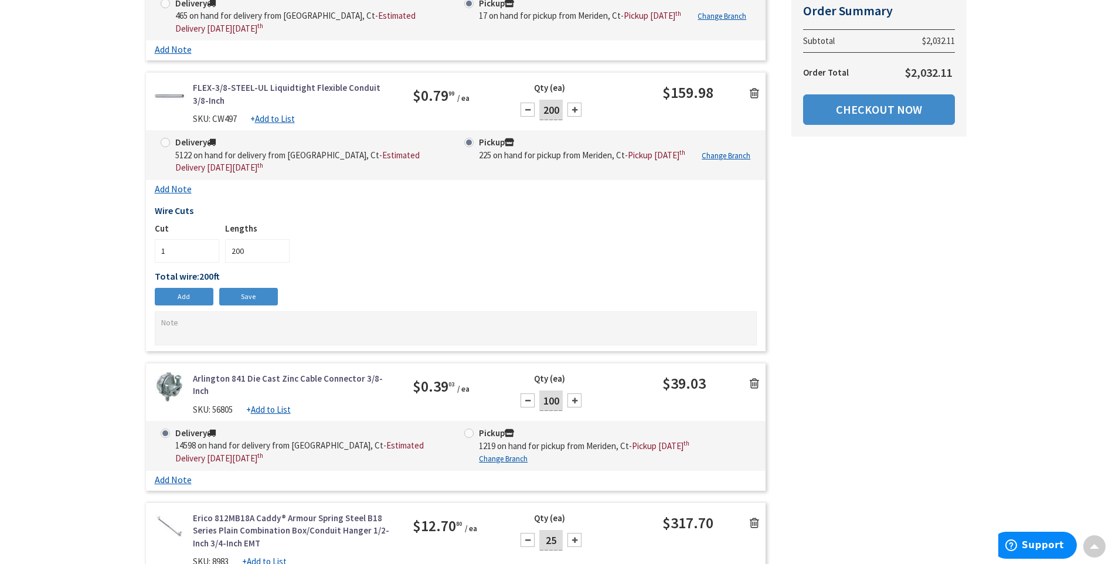
scroll to position [1290, 0]
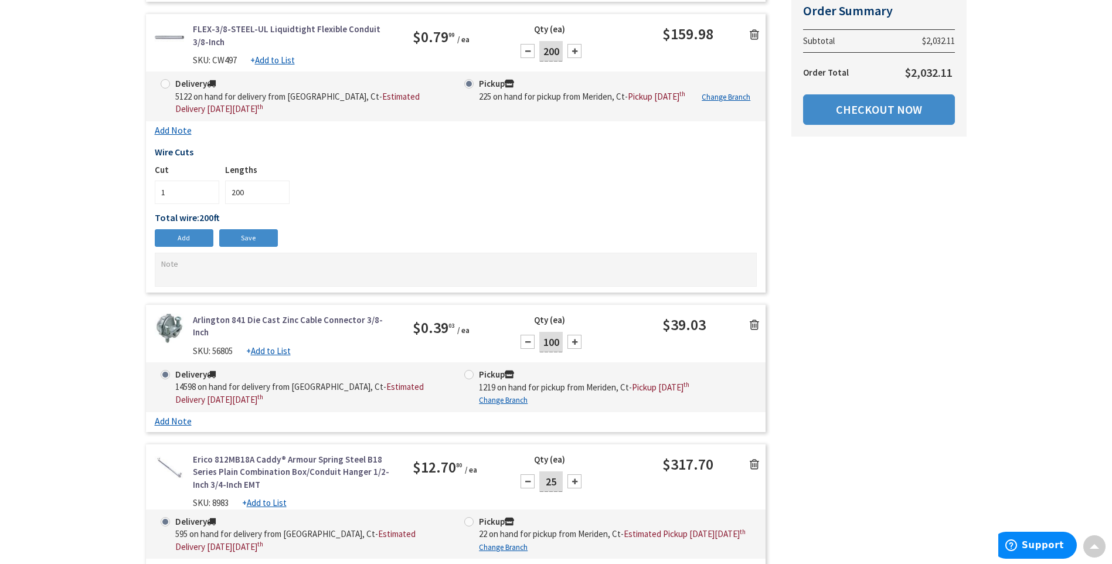
click at [471, 379] on span at bounding box center [468, 374] width 9 height 9
click at [471, 378] on input "Pickup 1219 on hand for pickup from [GEOGRAPHIC_DATA], Ct - Pickup [DATE]" at bounding box center [471, 374] width 8 height 8
radio input "true"
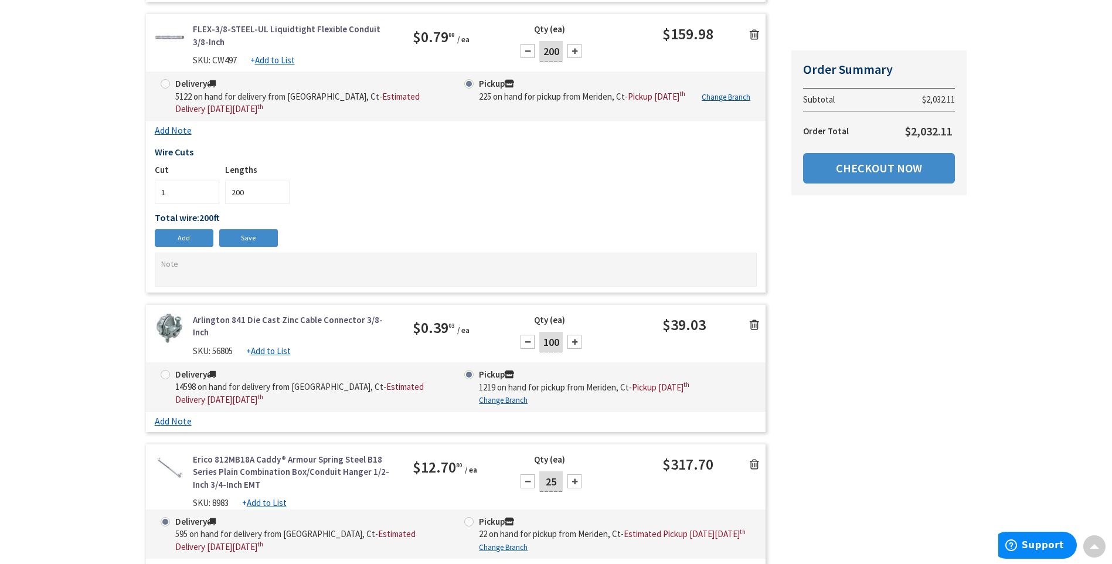
scroll to position [1348, 0]
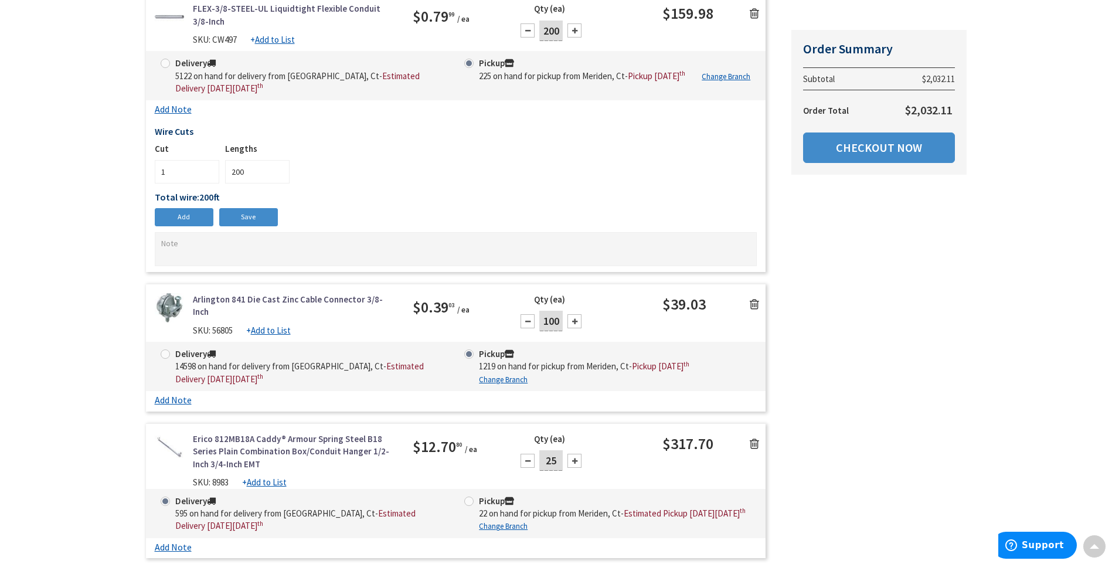
click at [468, 506] on span at bounding box center [468, 501] width 9 height 9
click at [468, 505] on input "Pickup 22 on hand for pickup from [GEOGRAPHIC_DATA], Ct - Estimated Pickup [DAT…" at bounding box center [471, 501] width 8 height 8
radio input "true"
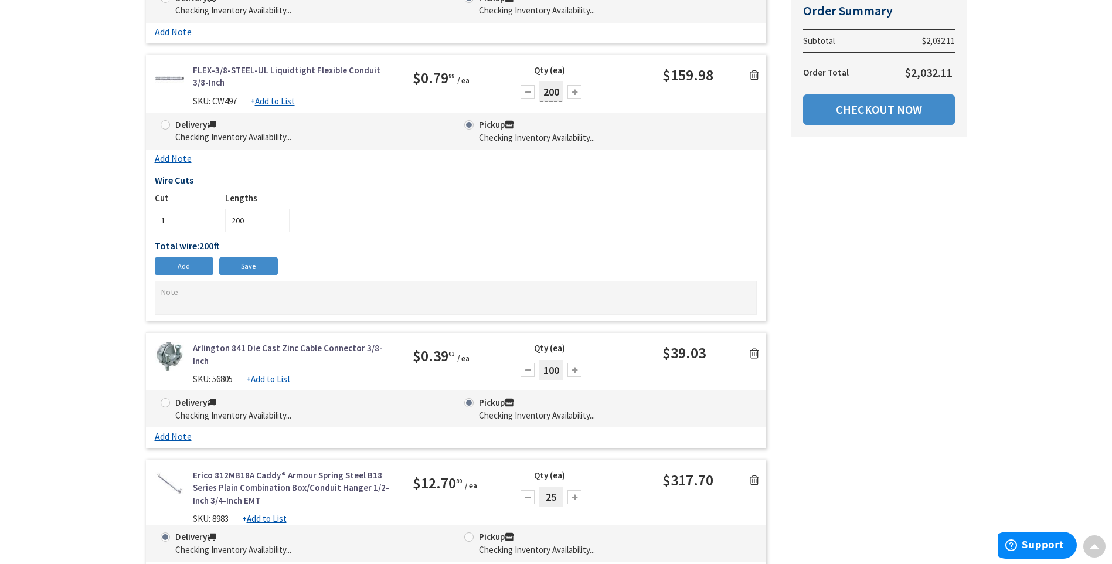
scroll to position [1212, 0]
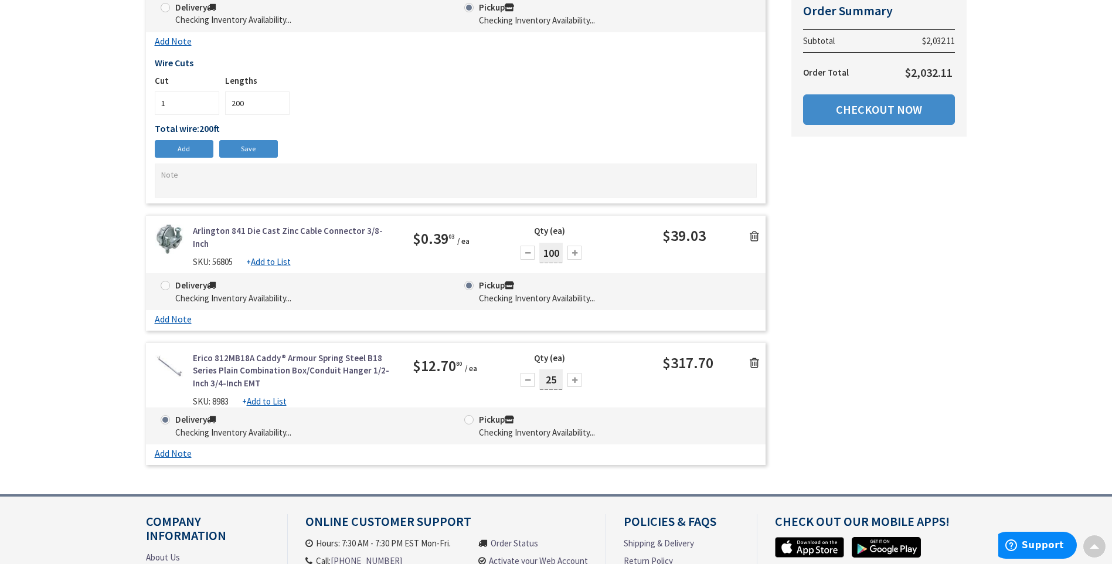
click at [465, 420] on span at bounding box center [468, 419] width 9 height 9
click at [470, 419] on span at bounding box center [468, 419] width 9 height 9
click at [468, 423] on span at bounding box center [468, 419] width 9 height 9
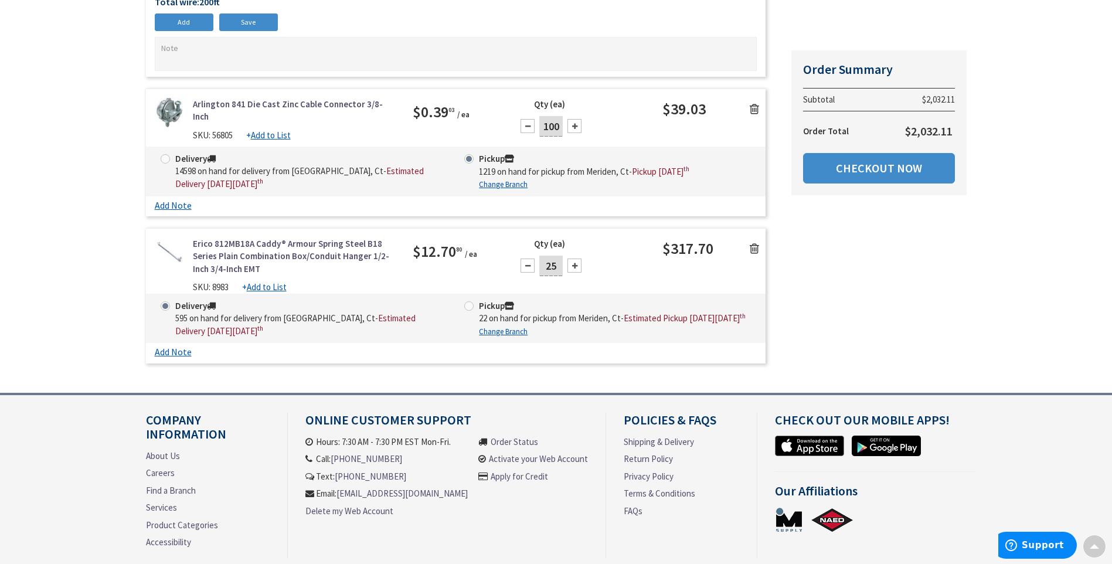
scroll to position [1603, 0]
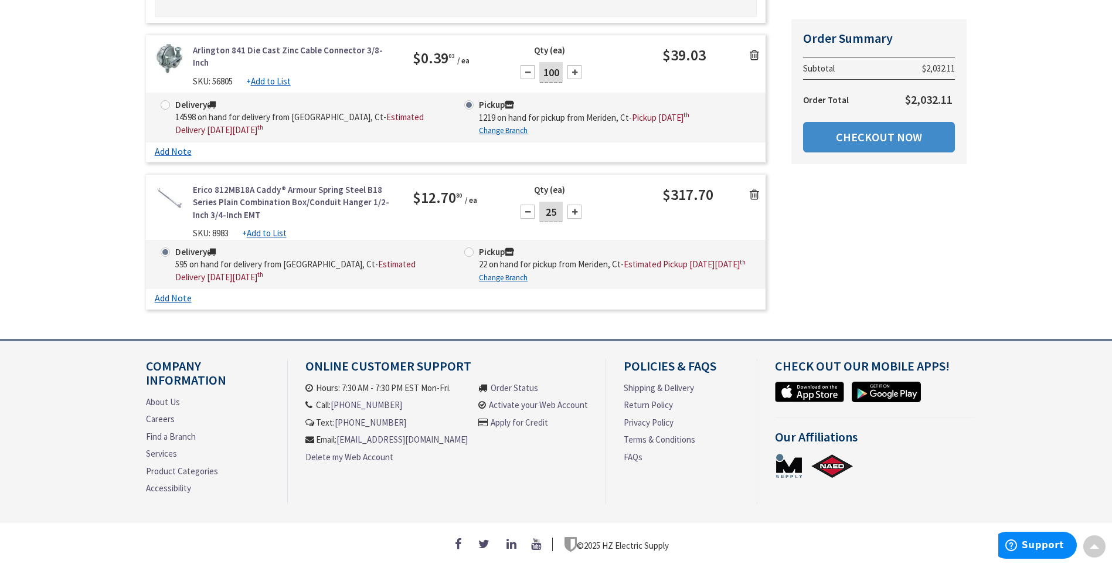
click at [469, 247] on span at bounding box center [468, 251] width 9 height 9
click at [469, 248] on input "Pickup 22 on hand for pickup from Meriden, Ct - Estimated Pickup on Wednesday, …" at bounding box center [471, 252] width 8 height 8
radio input "true"
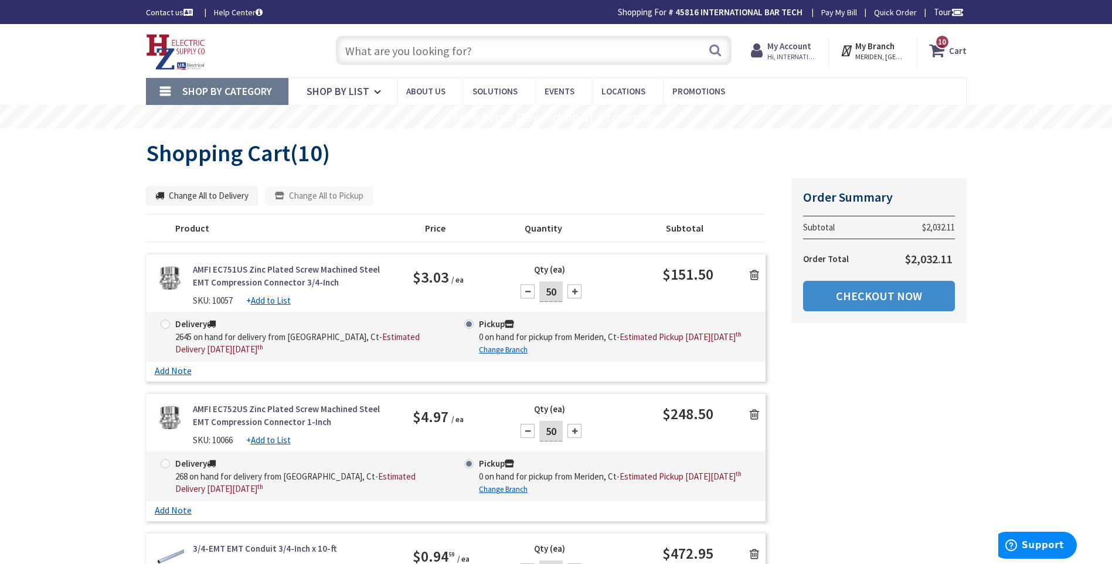
click at [365, 50] on input "text" at bounding box center [534, 50] width 396 height 29
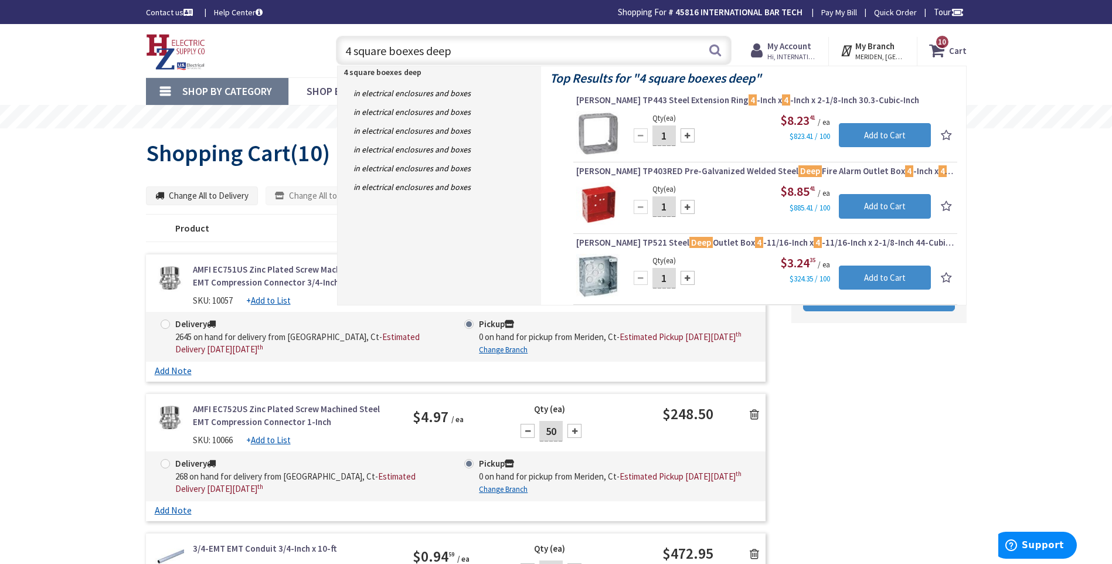
type input "4 square boexes deep"
drag, startPoint x: 668, startPoint y: 278, endPoint x: 645, endPoint y: 280, distance: 22.9
click at [645, 280] on div "1" at bounding box center [664, 277] width 70 height 23
type input "50"
click at [879, 276] on input "Add to Cart" at bounding box center [885, 278] width 92 height 25
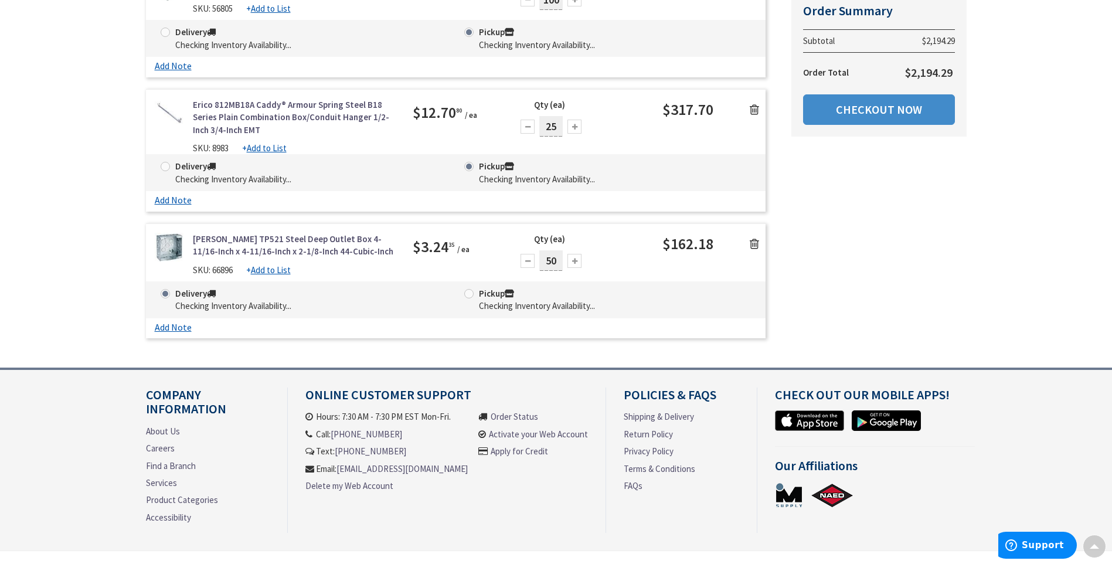
scroll to position [1500, 0]
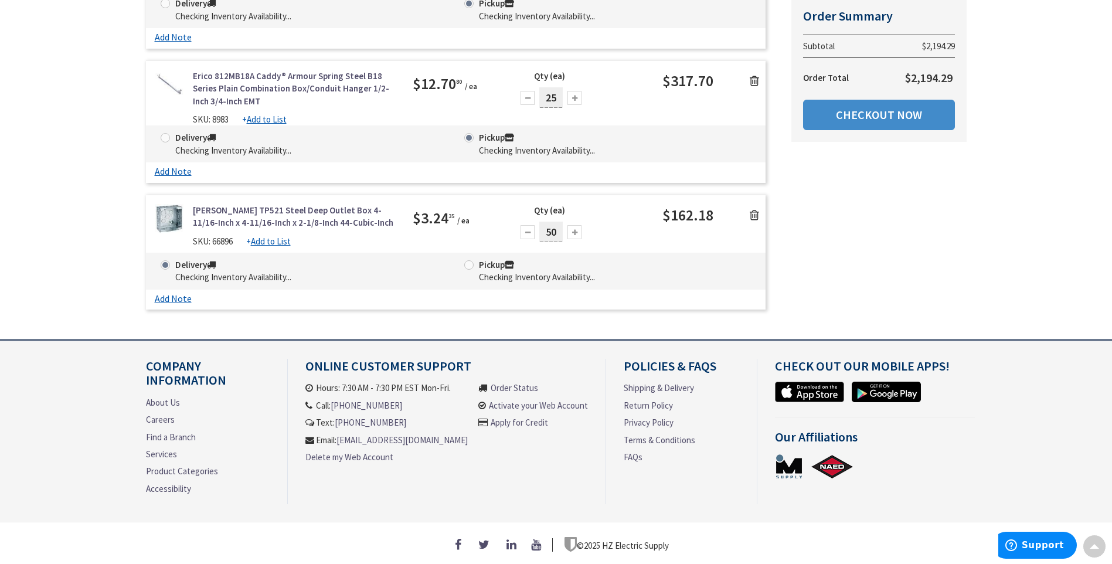
click at [468, 260] on span at bounding box center [468, 264] width 9 height 9
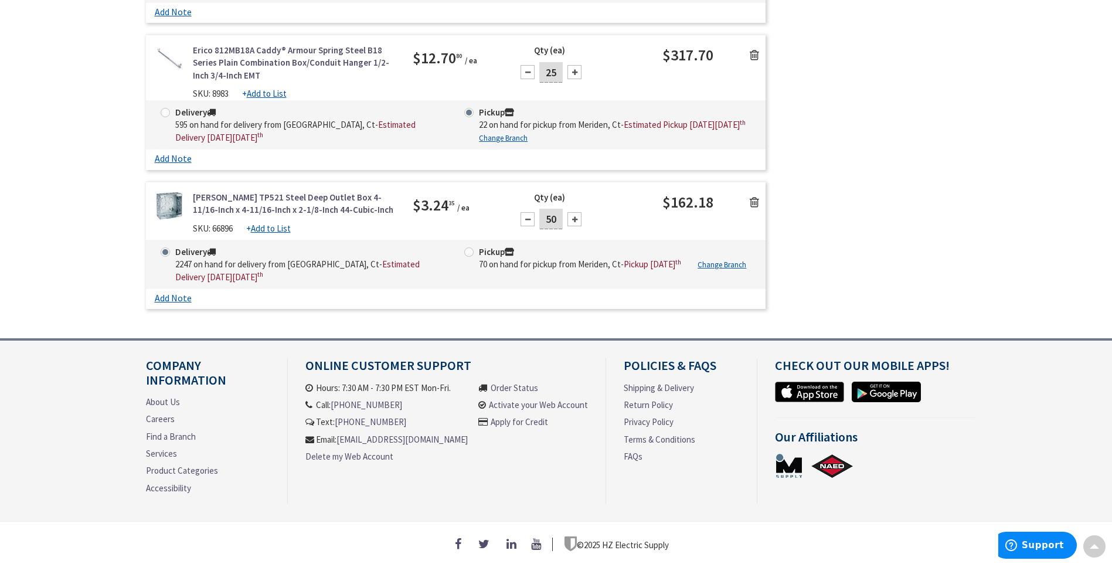
scroll to position [1742, 0]
click at [467, 247] on span at bounding box center [468, 251] width 9 height 9
click at [467, 248] on input "Pickup 70 on hand for pickup from Meriden, Ct - Pickup Tuesday, October 7 th" at bounding box center [471, 252] width 8 height 8
radio input "true"
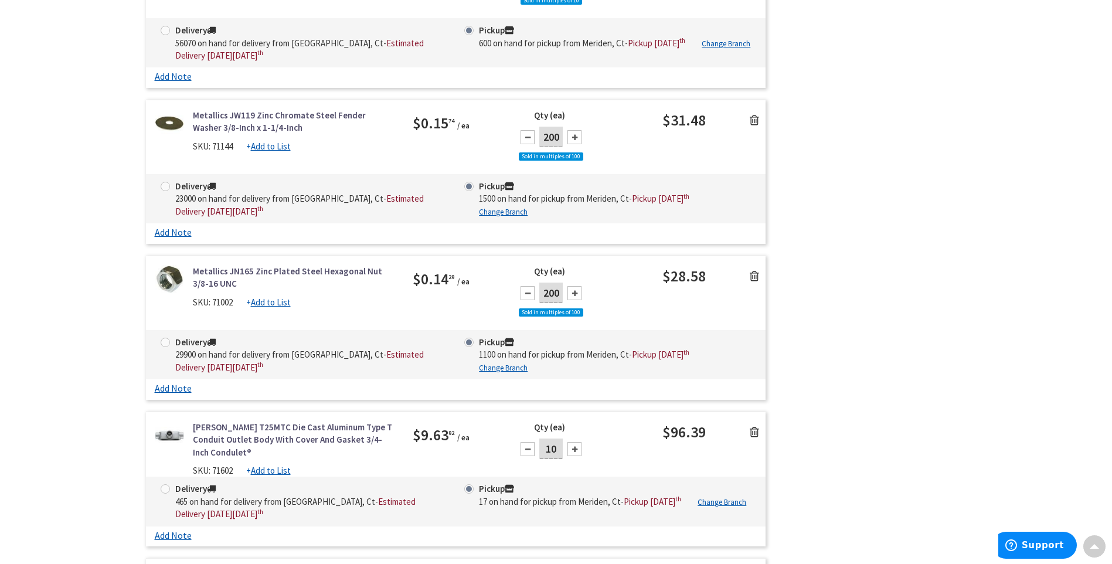
scroll to position [431, 0]
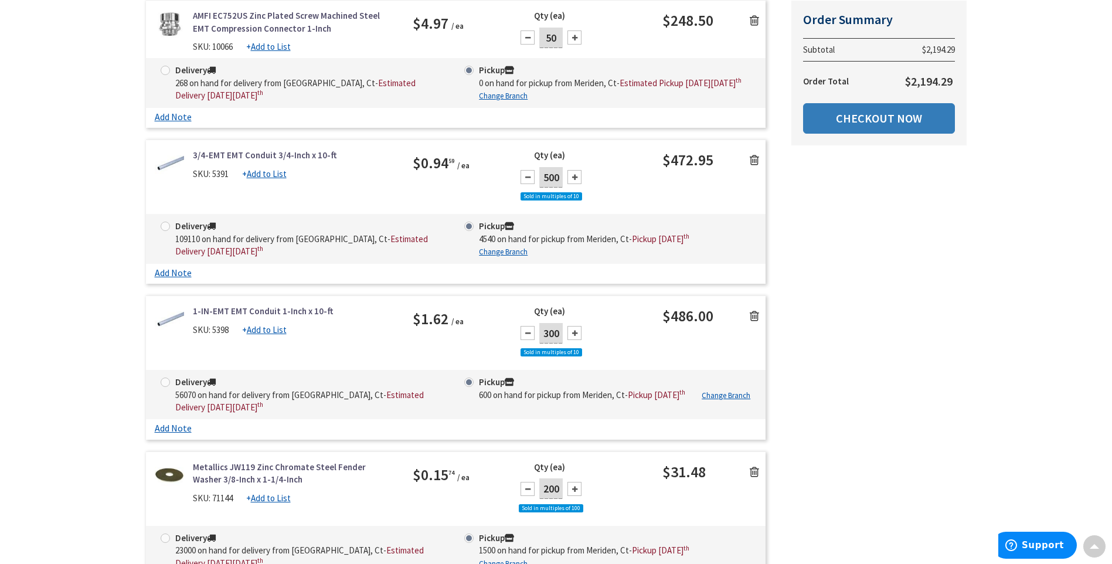
click at [885, 125] on link "Checkout Now" at bounding box center [879, 118] width 152 height 30
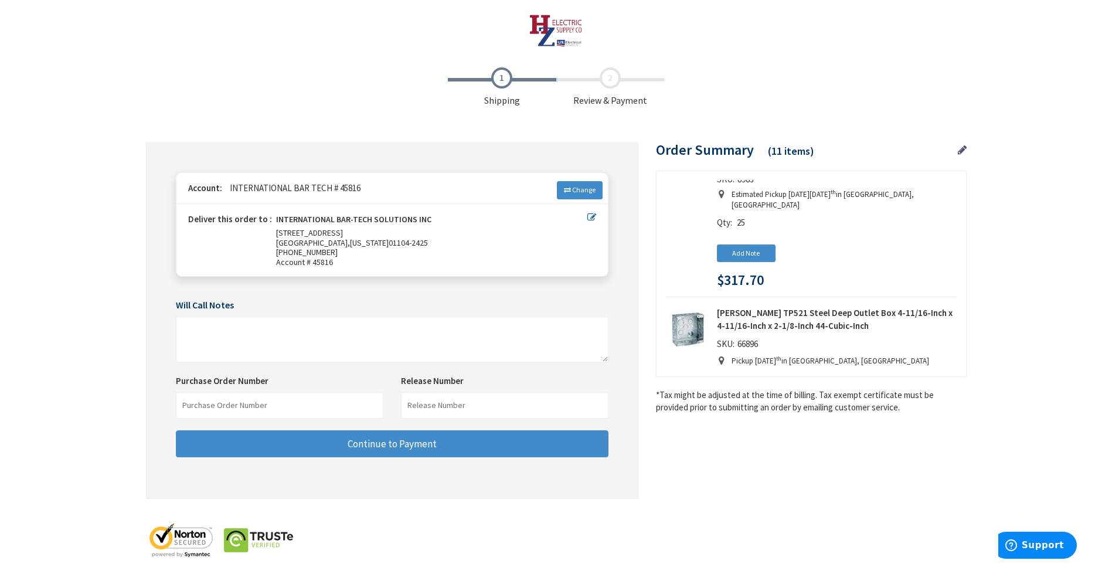
scroll to position [1470, 0]
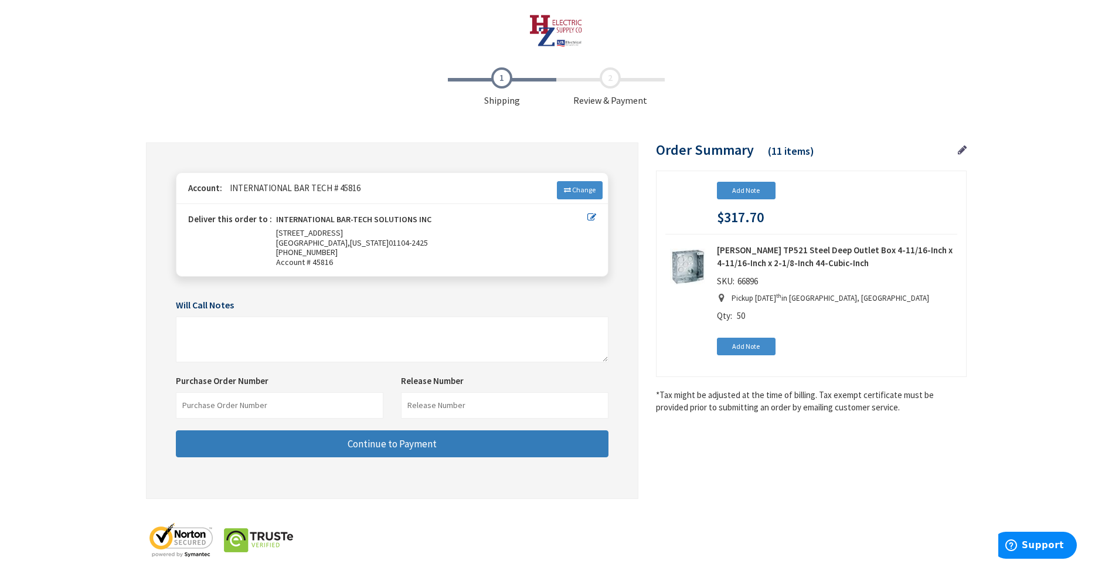
click at [352, 442] on span "Continue to Payment" at bounding box center [392, 443] width 89 height 13
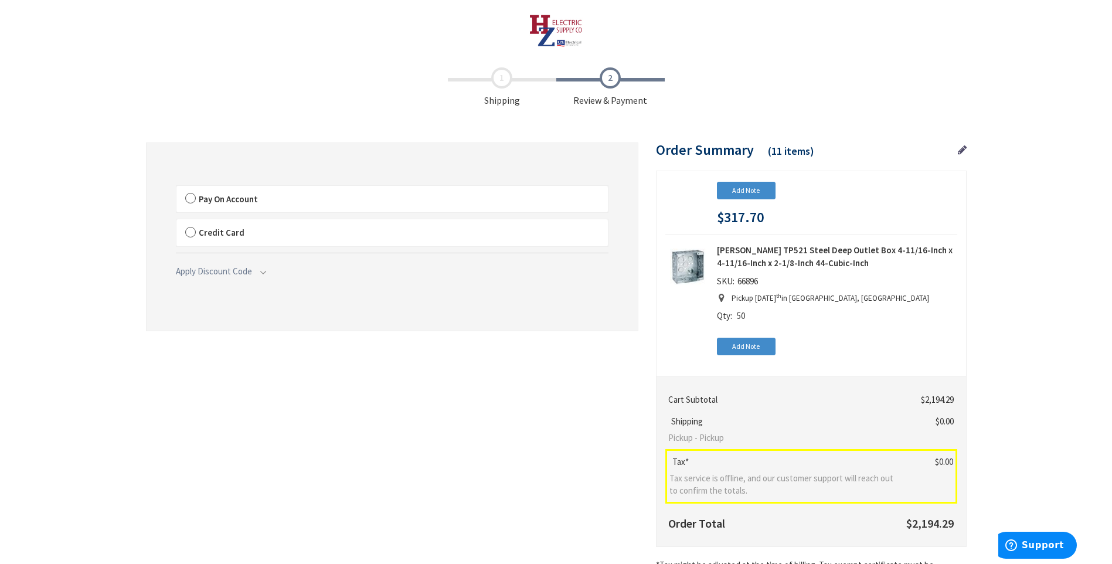
click at [193, 198] on label "Pay On Account" at bounding box center [391, 199] width 431 height 27
click at [176, 188] on input "Pay On Account" at bounding box center [176, 188] width 0 height 0
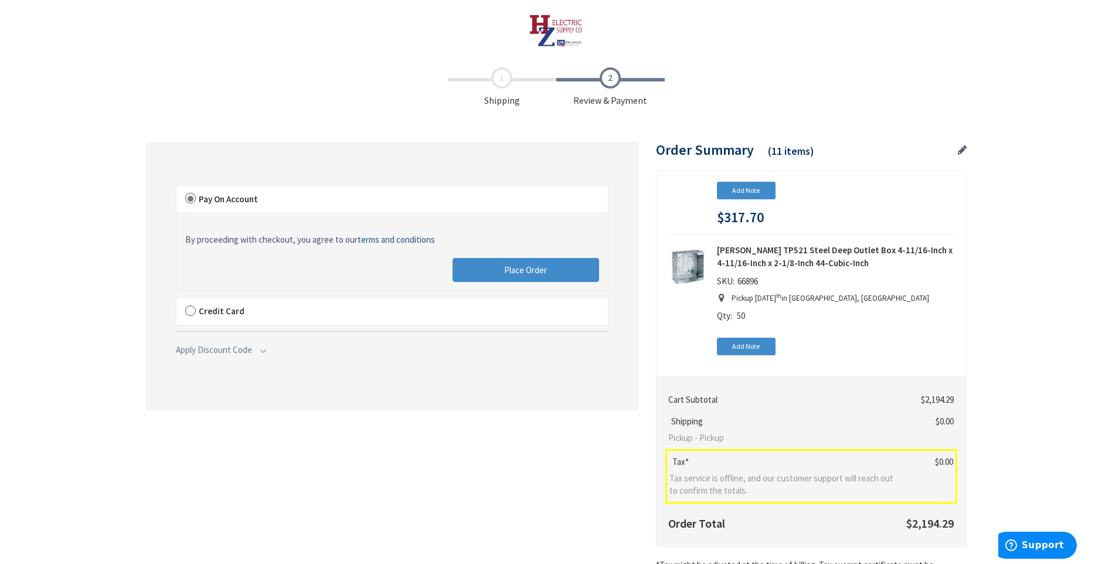
scroll to position [105, 0]
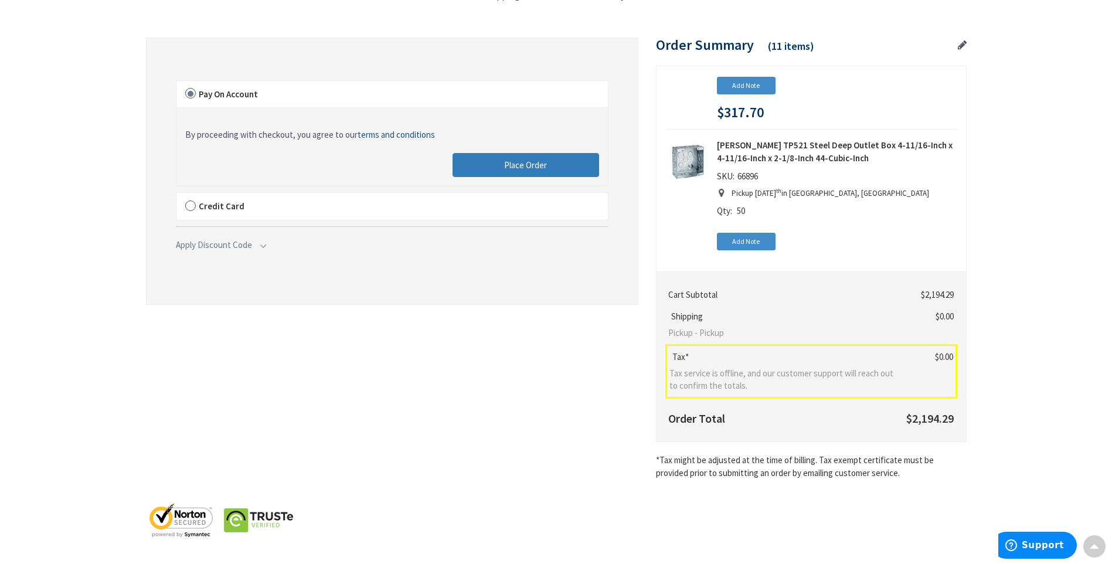
click at [521, 165] on span "Place Order" at bounding box center [525, 164] width 43 height 11
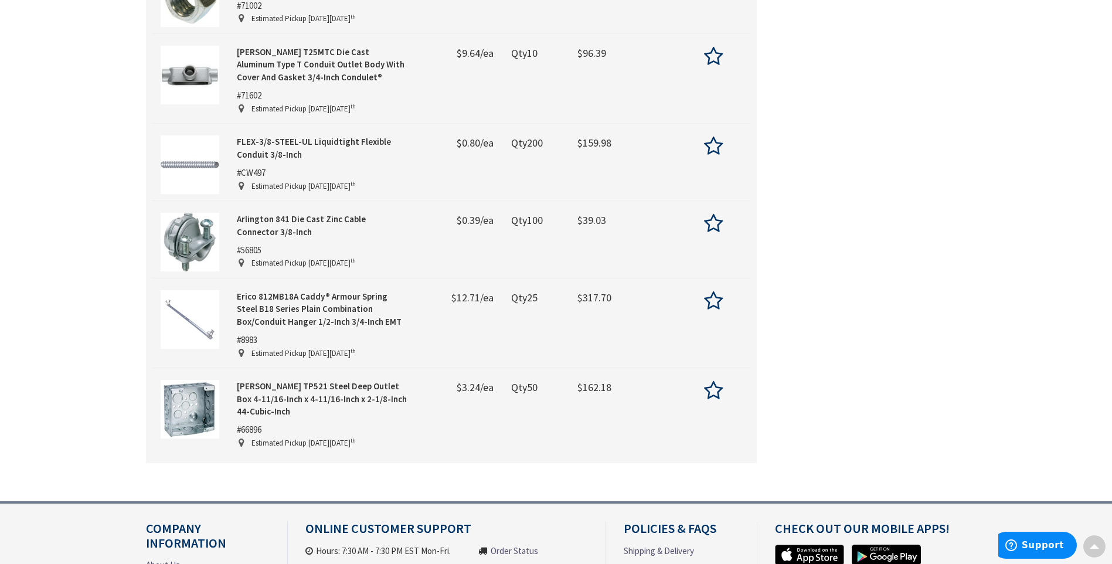
scroll to position [879, 0]
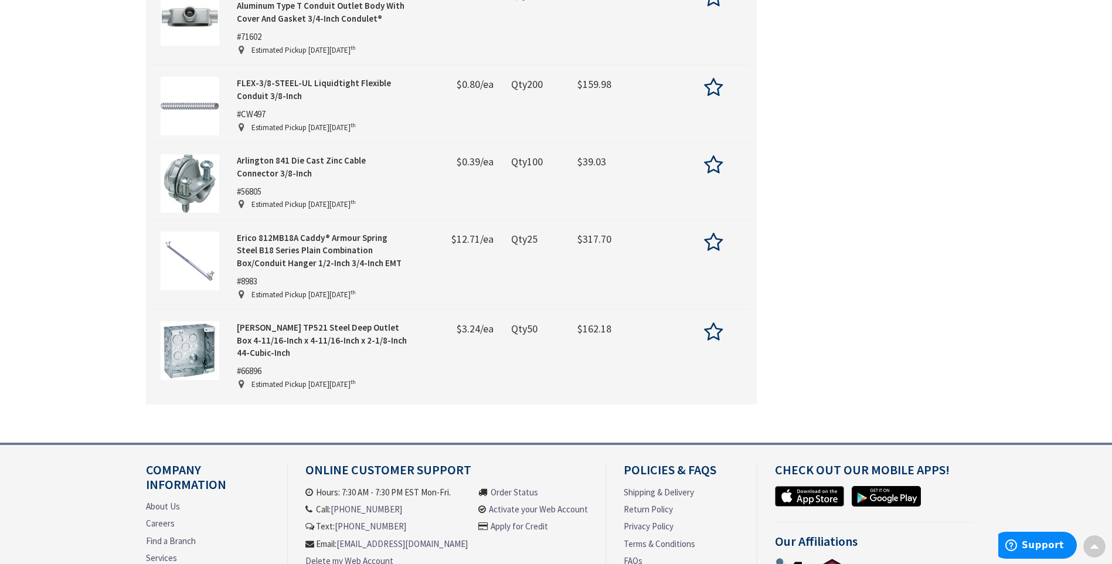
drag, startPoint x: 535, startPoint y: 312, endPoint x: 229, endPoint y: 350, distance: 308.9
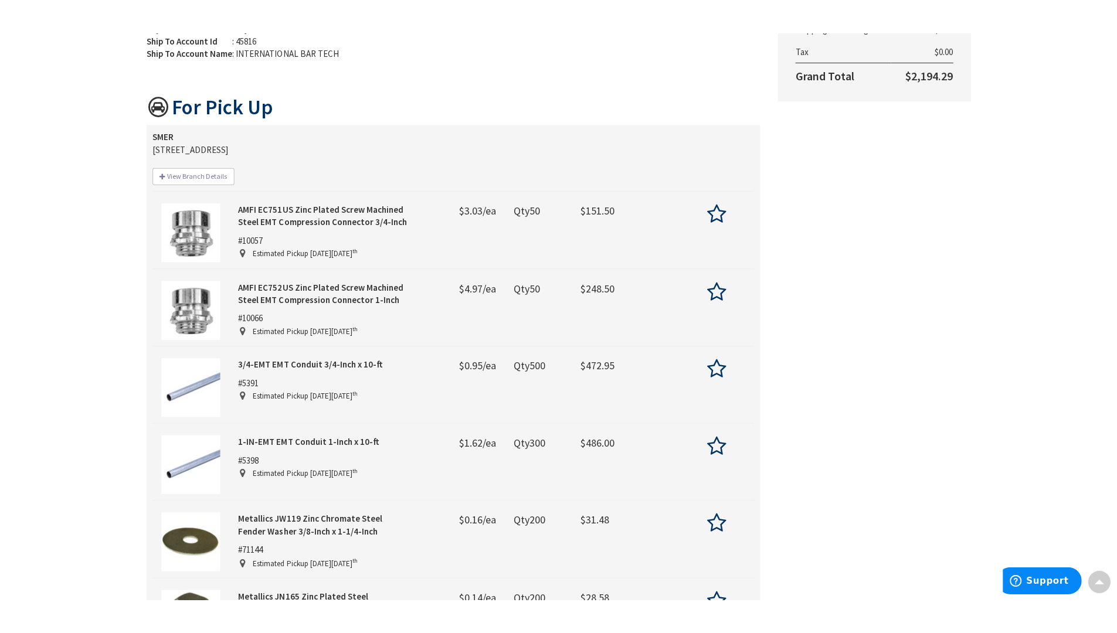
scroll to position [0, 0]
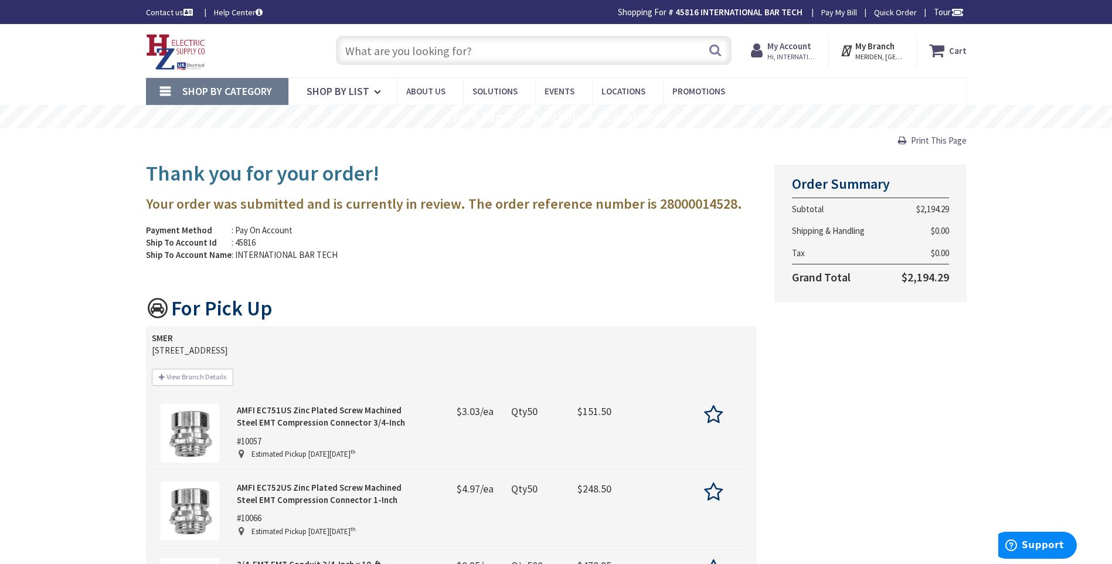
click at [388, 62] on input "text" at bounding box center [534, 50] width 396 height 29
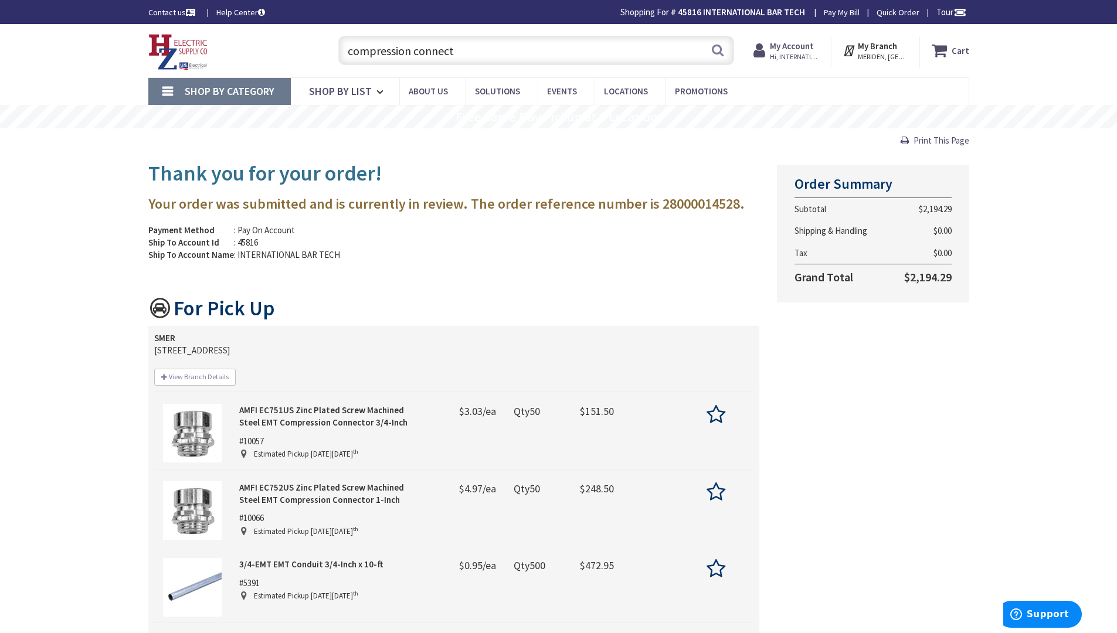
click at [470, 53] on input "compression connect" at bounding box center [536, 50] width 396 height 29
click at [1046, 2] on div "Contact us Help Center Shopping For # 45816 INTERNATIONAL BAR TECH Change Pay M…" at bounding box center [558, 12] width 1117 height 24
drag, startPoint x: 1049, startPoint y: 8, endPoint x: 1041, endPoint y: 70, distance: 62.7
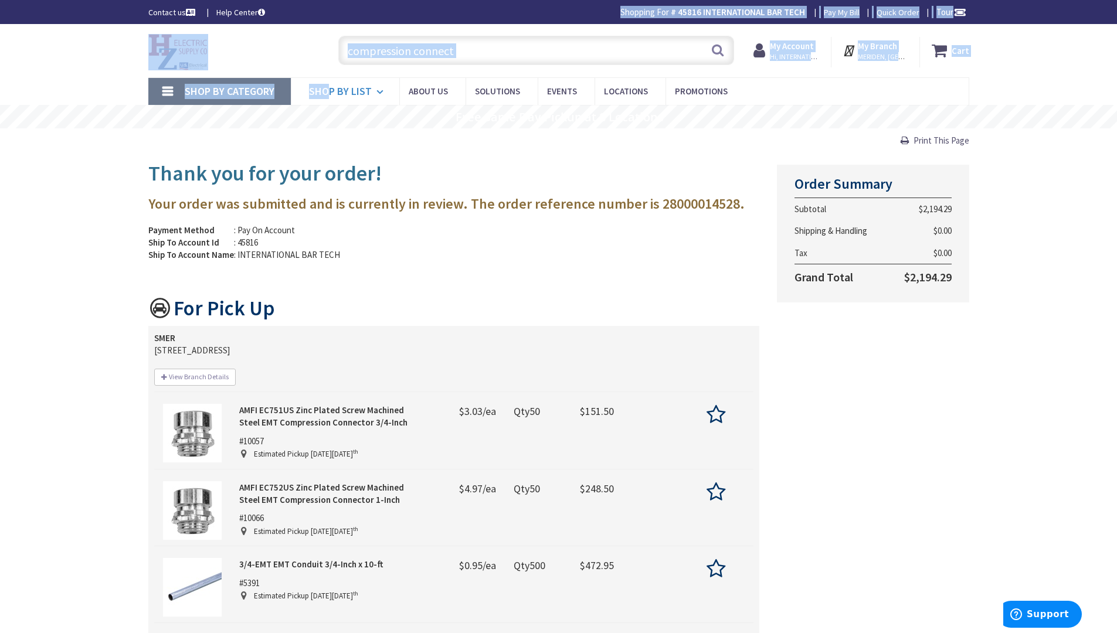
drag, startPoint x: 303, startPoint y: 9, endPoint x: 327, endPoint y: 86, distance: 79.7
click at [468, 56] on input "compression connect" at bounding box center [536, 50] width 396 height 29
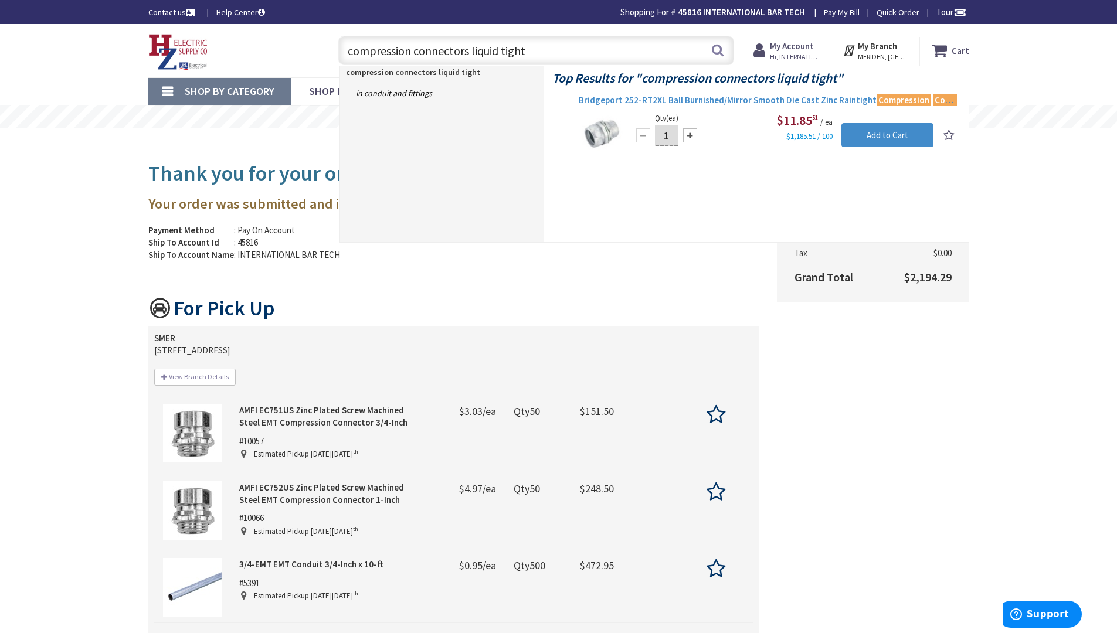
type input "compression connectors liquid tight"
click at [795, 105] on span "Bridgeport 252-RT2XL Ball Burnished/Mirror Smooth Die Cast Zinc Raintight Compr…" at bounding box center [768, 100] width 378 height 12
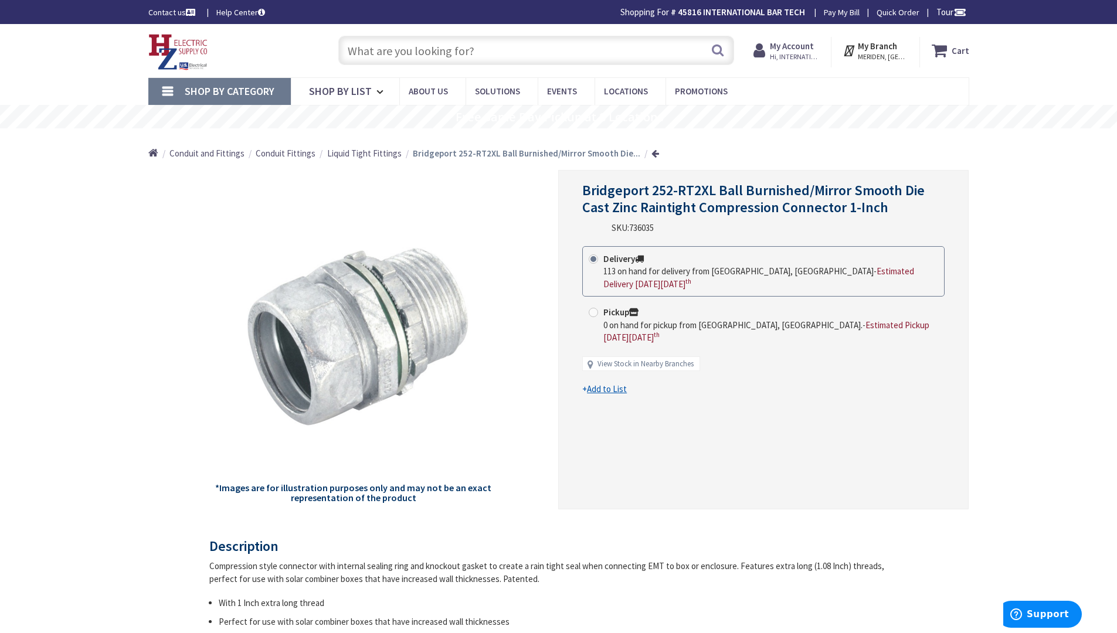
click at [1024, 13] on div "Contact us Help Center Shopping For # 45816 INTERNATIONAL BAR TECH Change Pay M…" at bounding box center [558, 12] width 1117 height 24
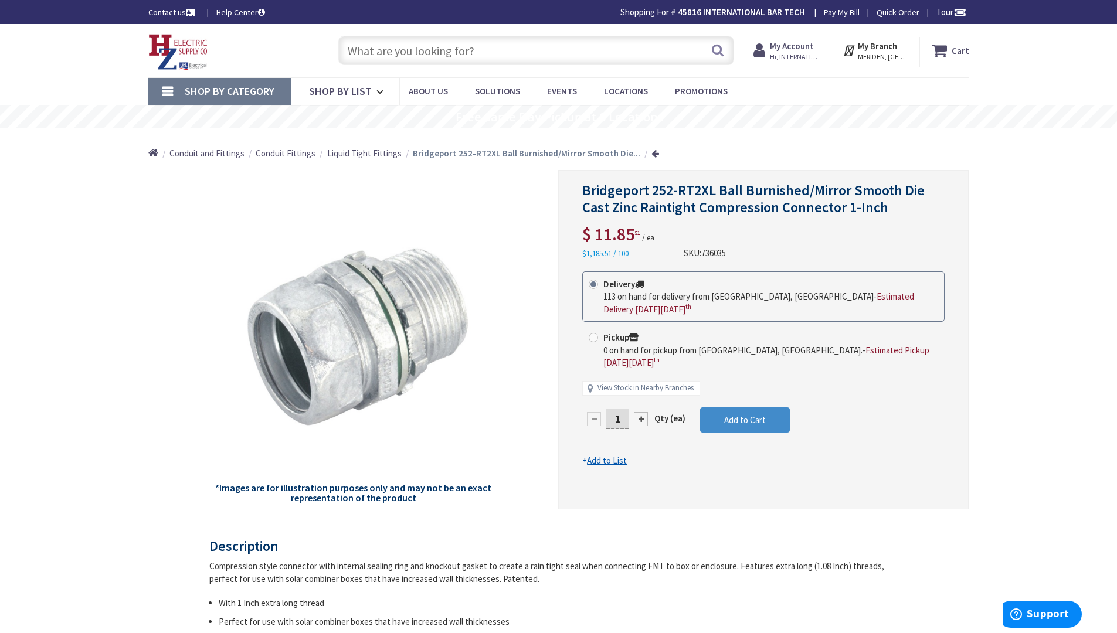
click at [1048, 12] on div "Contact us Help Center Shopping For # 45816 INTERNATIONAL BAR TECH Change Pay M…" at bounding box center [558, 12] width 1117 height 24
drag, startPoint x: 982, startPoint y: 21, endPoint x: 996, endPoint y: 12, distance: 16.6
click at [996, 12] on div "Contact us Help Center Shopping For # 45816 INTERNATIONAL BAR TECH Change Pay M…" at bounding box center [558, 12] width 879 height 12
